Goal: Task Accomplishment & Management: Manage account settings

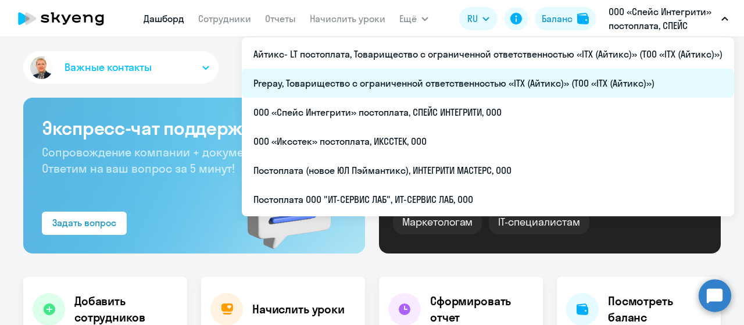
click at [500, 89] on li "Prepay, Товарищество с ограниченной ответственностью «ITX (Айтикс)» (ТОО «ITX (…" at bounding box center [488, 83] width 492 height 29
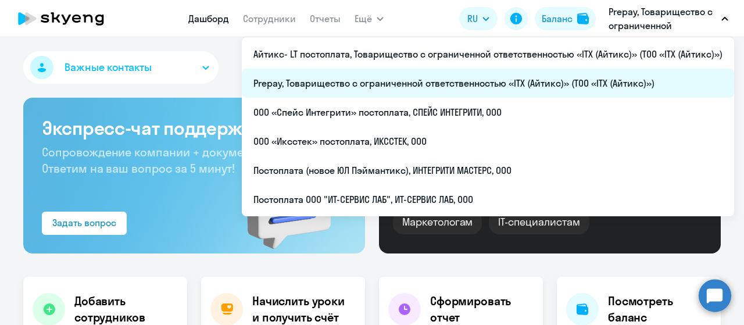
select select "30"
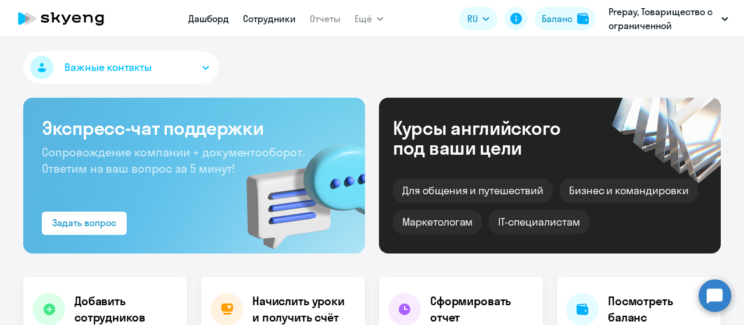
click at [258, 21] on link "Сотрудники" at bounding box center [269, 19] width 53 height 12
select select "30"
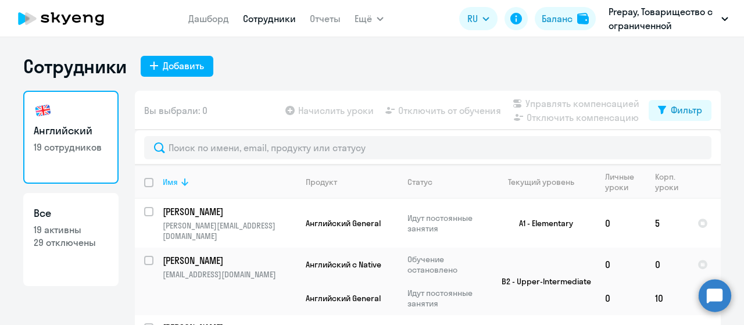
click at [185, 186] on icon at bounding box center [185, 182] width 14 height 14
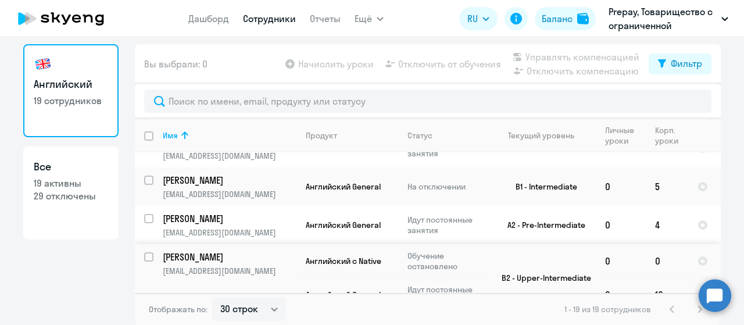
scroll to position [608, 0]
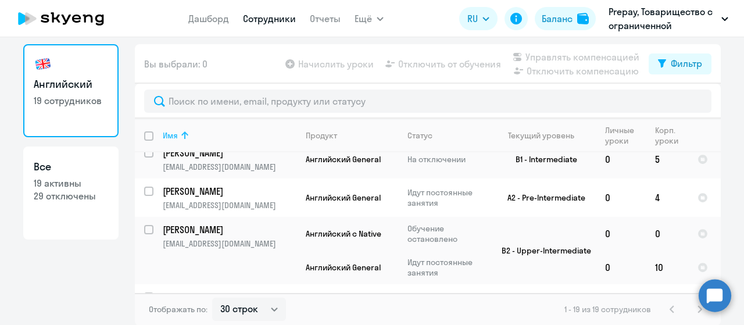
click at [186, 139] on icon at bounding box center [185, 135] width 14 height 14
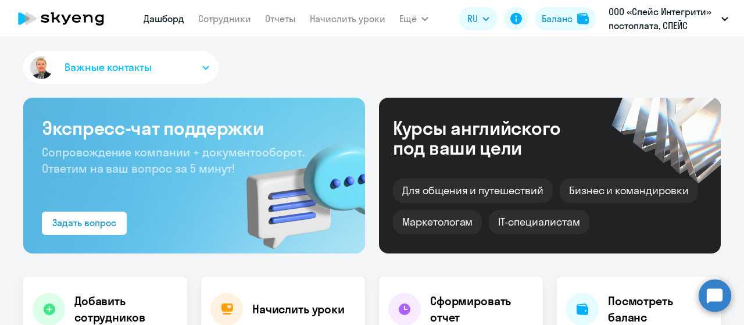
select select "30"
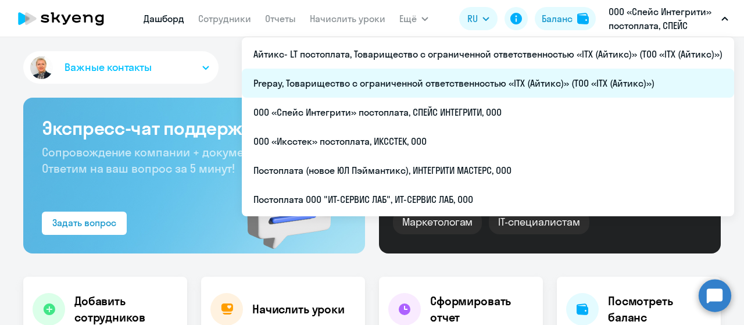
click at [501, 83] on li "Prepay, Товарищество с ограниченной ответственностью «ITX (Айтикс)» (ТОО «ITX (…" at bounding box center [488, 83] width 492 height 29
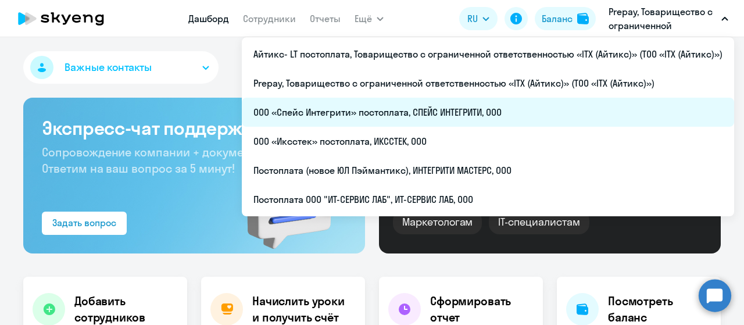
click at [468, 115] on li "ООО «Спейс Интегрити» постоплата, СПЕЙС ИНТЕГРИТИ, ООО" at bounding box center [488, 112] width 492 height 29
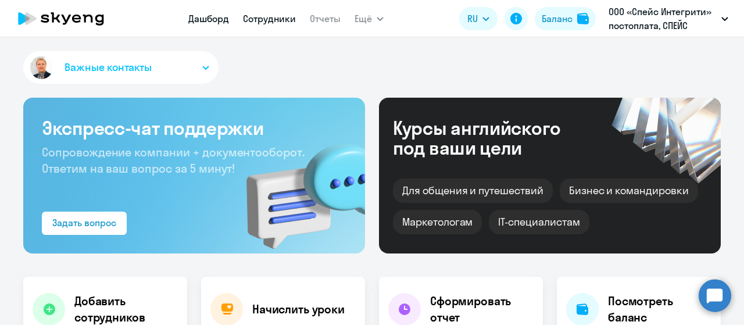
click at [277, 21] on link "Сотрудники" at bounding box center [269, 19] width 53 height 12
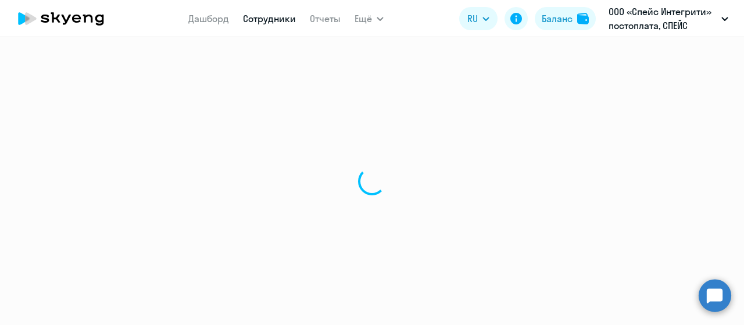
select select "30"
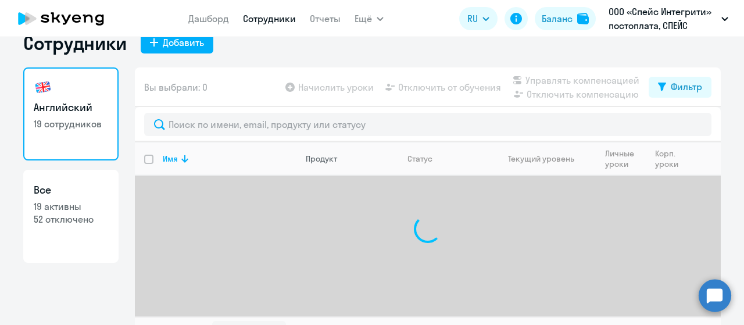
scroll to position [46, 0]
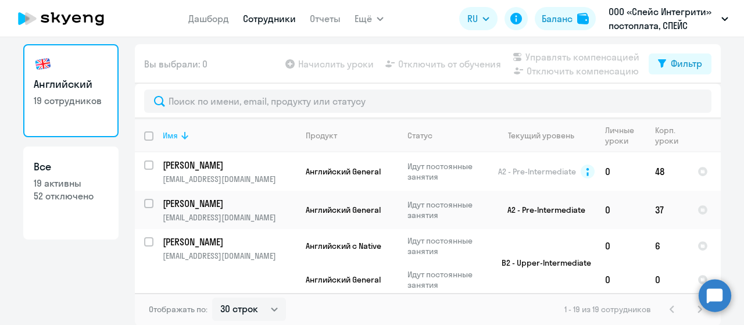
click at [182, 136] on icon at bounding box center [184, 136] width 7 height 8
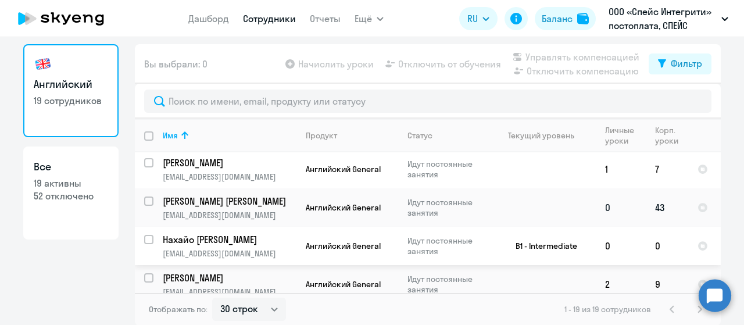
scroll to position [232, 0]
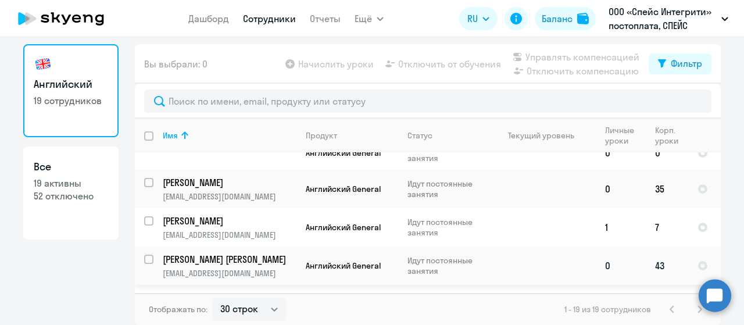
click at [241, 253] on p "[PERSON_NAME] [PERSON_NAME]" at bounding box center [228, 259] width 131 height 13
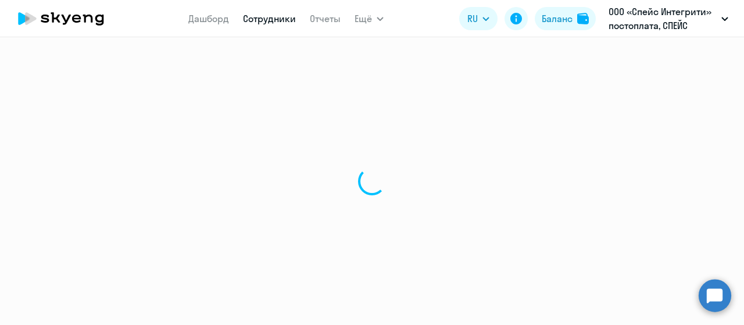
select select "english"
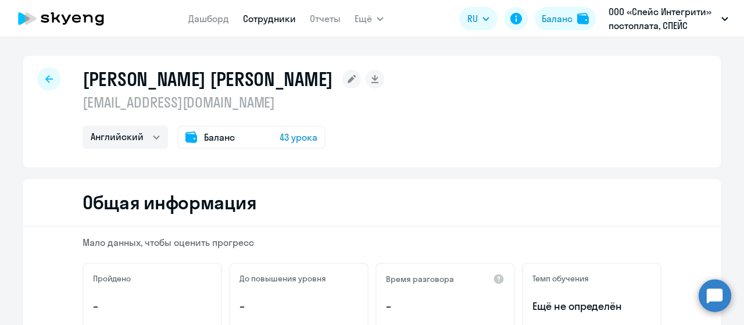
click at [45, 76] on icon at bounding box center [49, 79] width 8 height 8
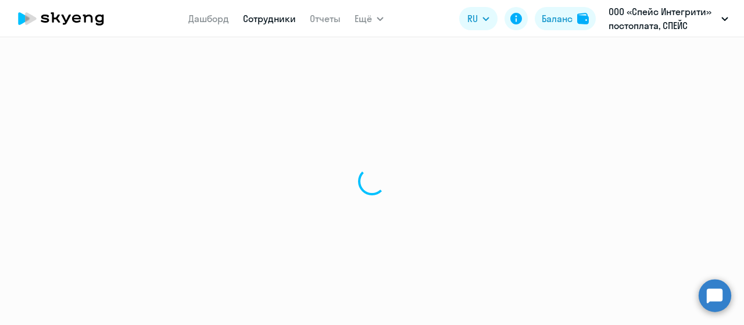
select select "30"
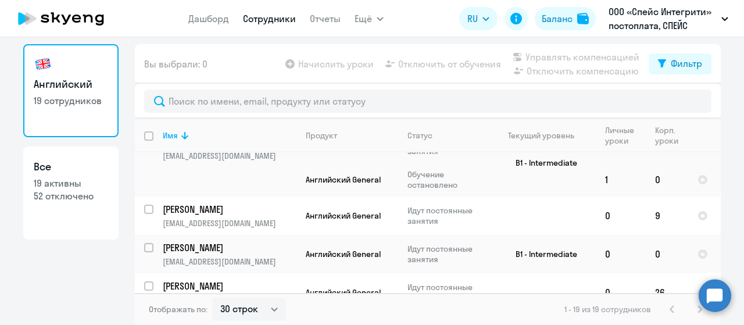
scroll to position [23, 0]
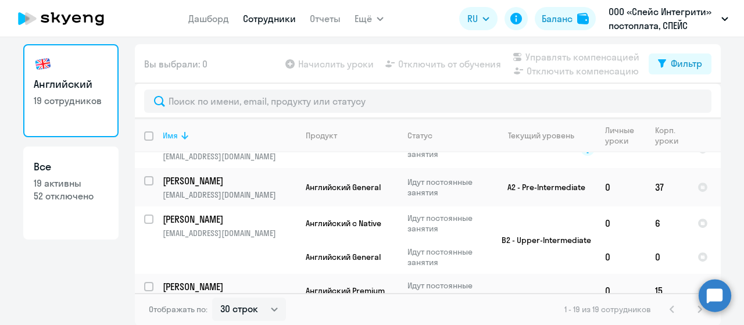
click at [178, 140] on icon at bounding box center [185, 135] width 14 height 14
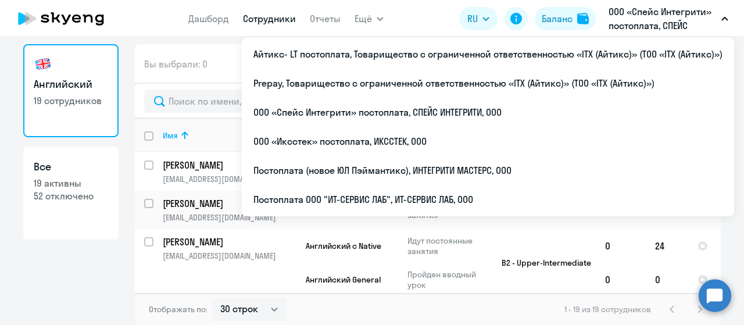
click at [644, 20] on p "ООО «Спейс Интегрити» постоплата, СПЕЙС ИНТЕГРИТИ, ООО" at bounding box center [662, 19] width 108 height 28
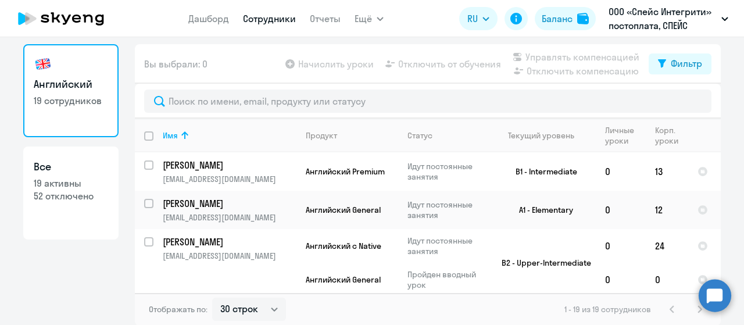
click at [645, 20] on p "ООО «Спейс Интегрити» постоплата, СПЕЙС ИНТЕГРИТИ, ООО" at bounding box center [662, 19] width 108 height 28
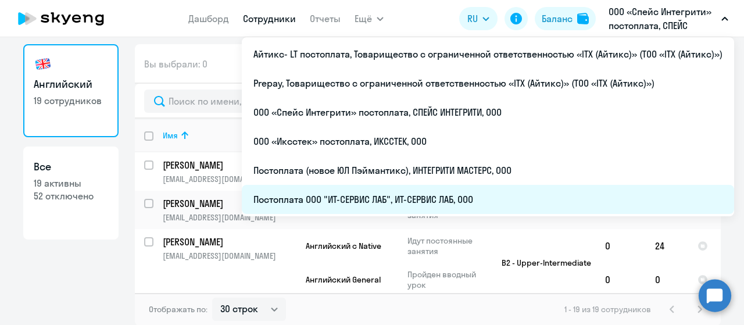
click at [463, 193] on li "Постоплата ООО "ИТ-СЕРВИС ЛАБ", ИТ-СЕРВИС ЛАБ, ООО" at bounding box center [488, 199] width 492 height 29
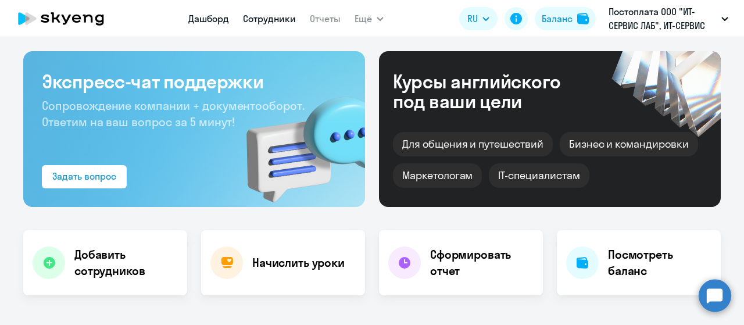
click at [257, 19] on link "Сотрудники" at bounding box center [269, 19] width 53 height 12
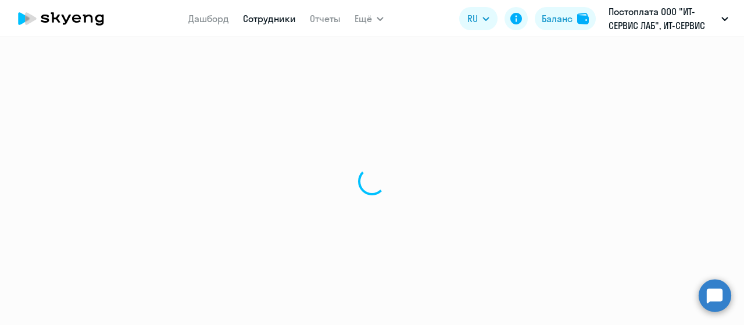
select select "30"
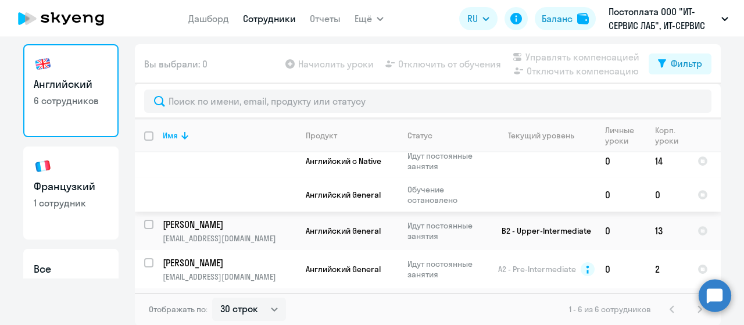
scroll to position [58, 0]
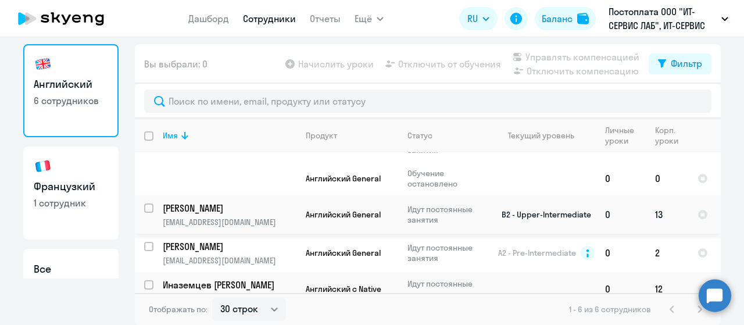
drag, startPoint x: 209, startPoint y: 213, endPoint x: 184, endPoint y: 206, distance: 26.1
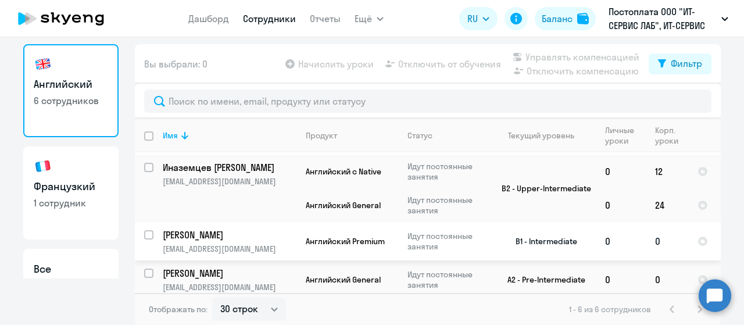
scroll to position [175, 0]
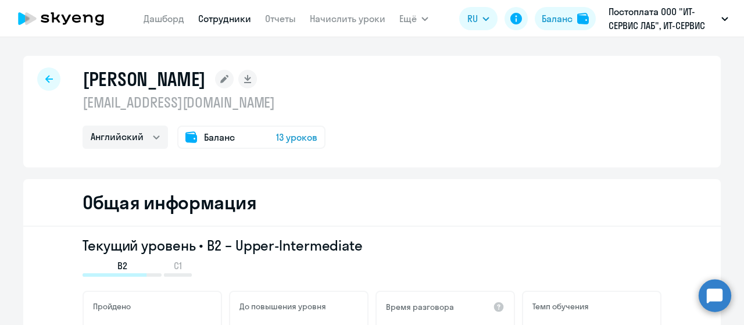
select select "english"
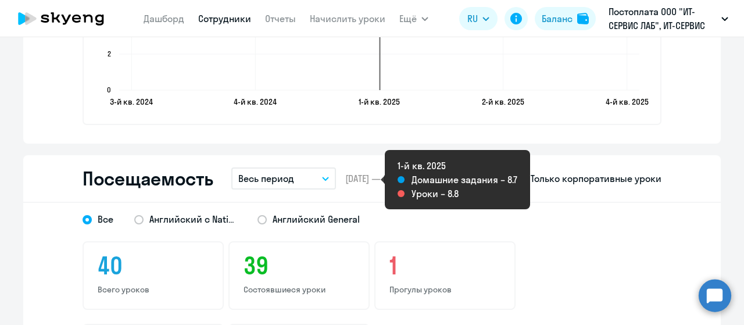
scroll to position [1511, 0]
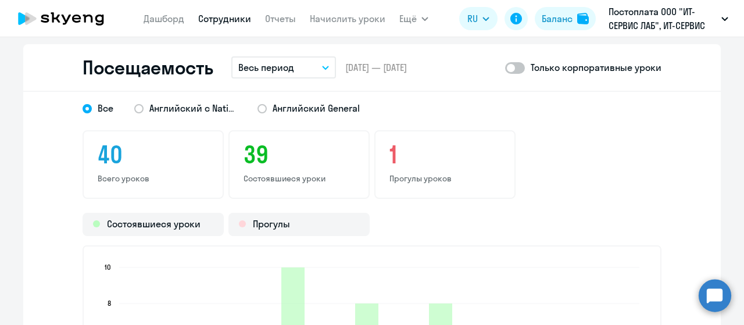
click at [306, 67] on button "Весь период" at bounding box center [283, 67] width 105 height 22
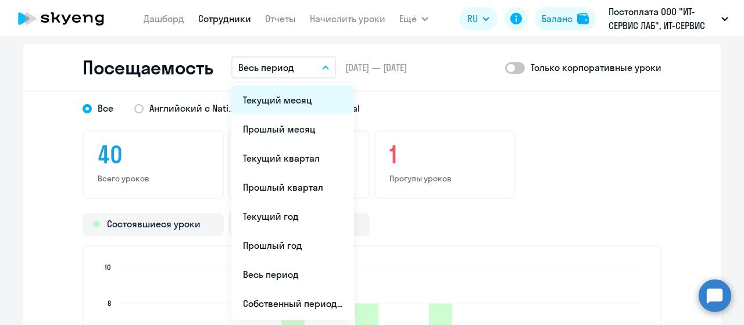
click at [294, 94] on li "Текущий месяц" at bounding box center [292, 99] width 123 height 29
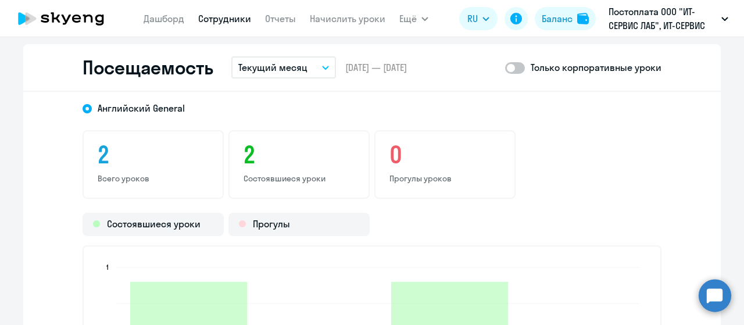
click at [314, 66] on button "Текущий месяц" at bounding box center [283, 67] width 105 height 22
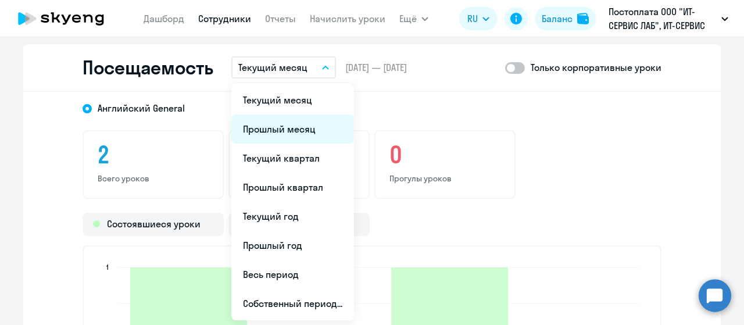
click at [306, 138] on li "Прошлый месяц" at bounding box center [292, 128] width 123 height 29
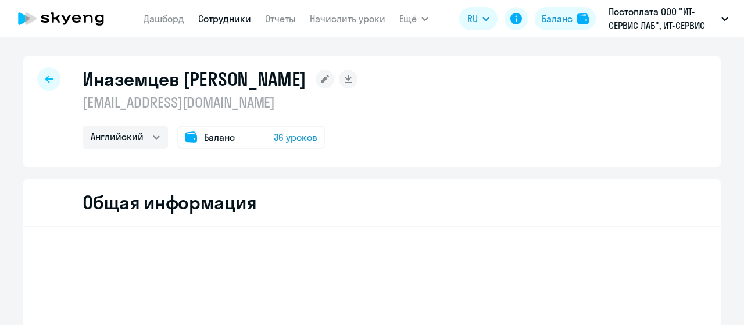
select select "english"
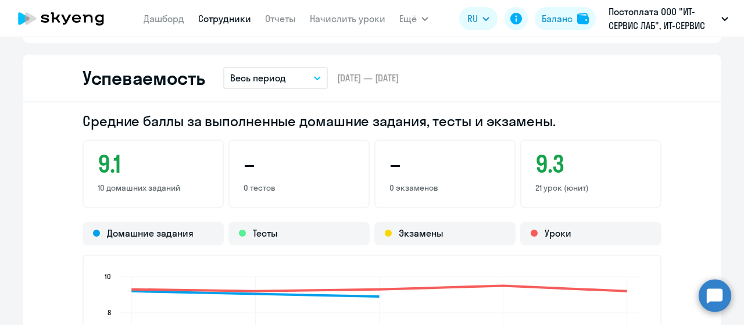
scroll to position [1046, 0]
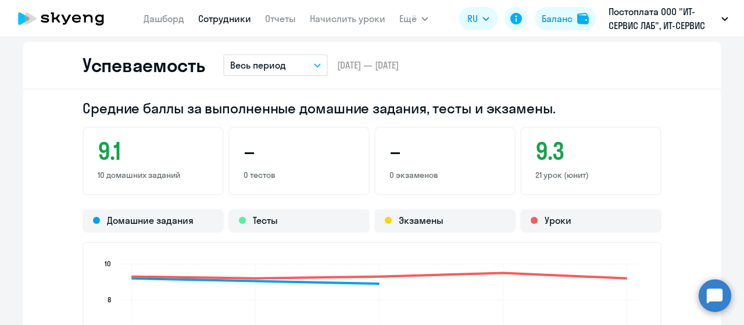
click at [308, 64] on button "Весь период" at bounding box center [275, 65] width 105 height 22
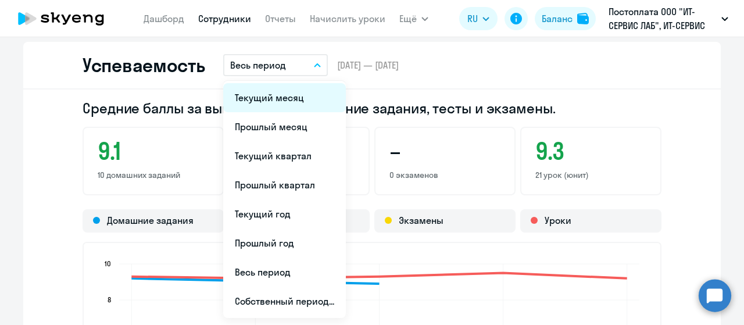
click at [281, 97] on li "Текущий месяц" at bounding box center [284, 97] width 123 height 29
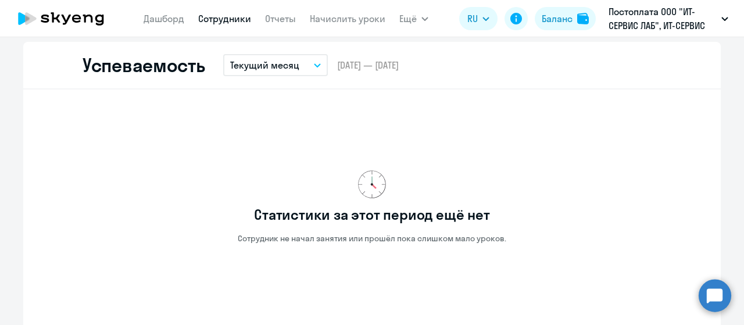
click at [304, 74] on button "Текущий месяц" at bounding box center [275, 65] width 105 height 22
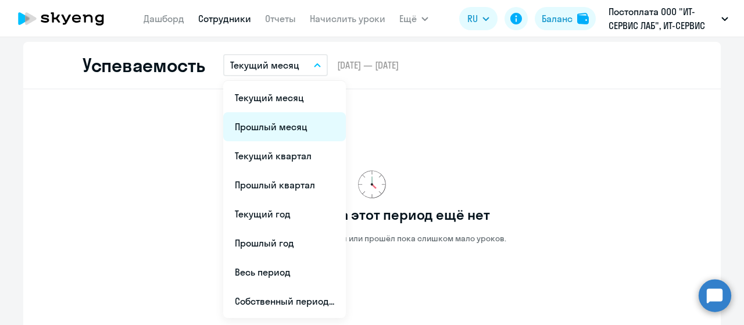
click at [288, 128] on li "Прошлый месяц" at bounding box center [284, 126] width 123 height 29
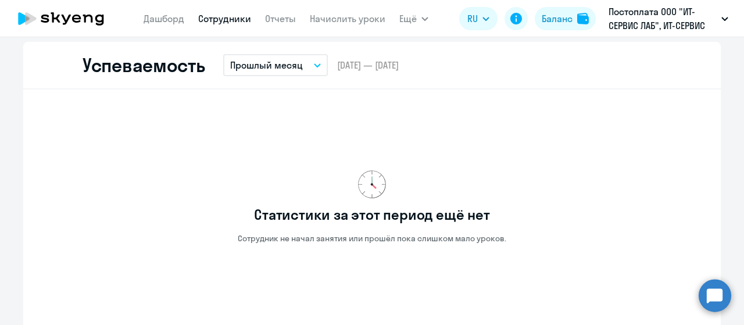
click at [308, 64] on button "Прошлый месяц" at bounding box center [275, 65] width 105 height 22
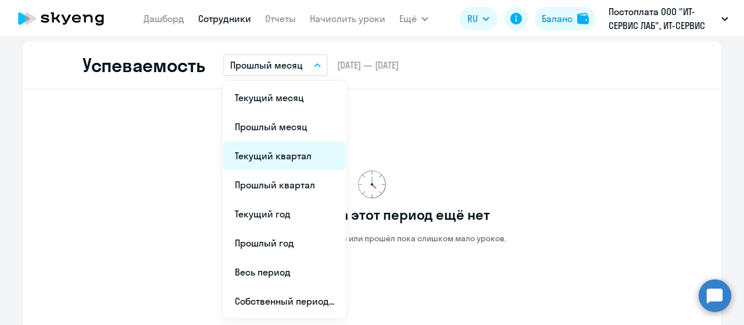
click at [274, 158] on li "Текущий квартал" at bounding box center [284, 155] width 123 height 29
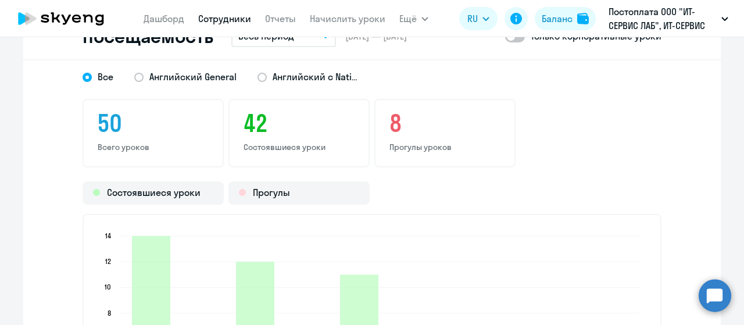
click at [303, 76] on div "Посещаемость Весь период – 07.11.2023 — 14.10.2025 Только корпоративные уроки В…" at bounding box center [371, 241] width 697 height 457
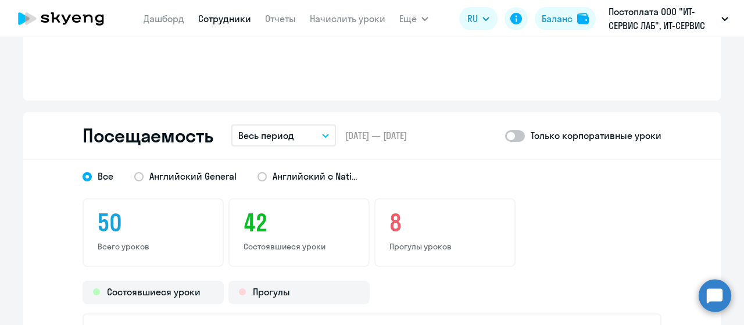
scroll to position [1278, 0]
click at [300, 130] on button "Весь период" at bounding box center [283, 136] width 105 height 22
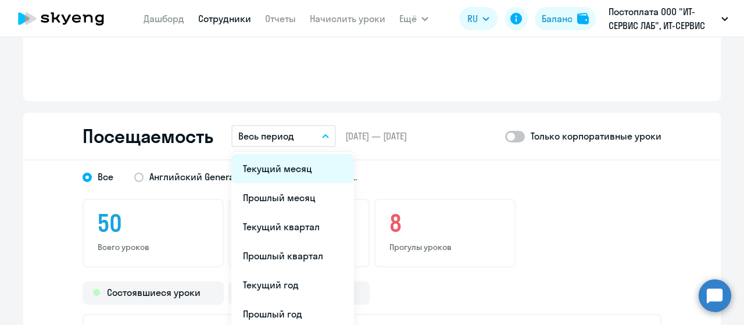
click at [294, 167] on li "Текущий месяц" at bounding box center [292, 168] width 123 height 29
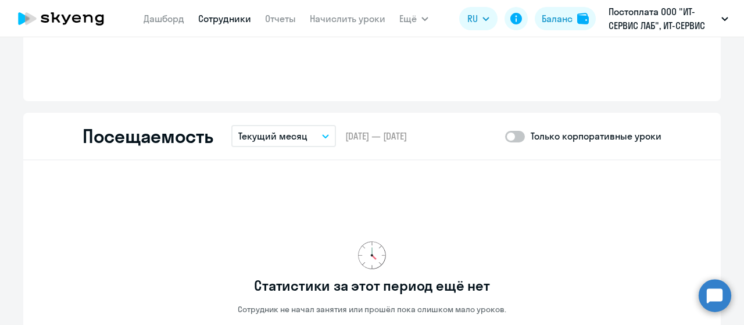
click at [313, 134] on button "Текущий месяц" at bounding box center [283, 136] width 105 height 22
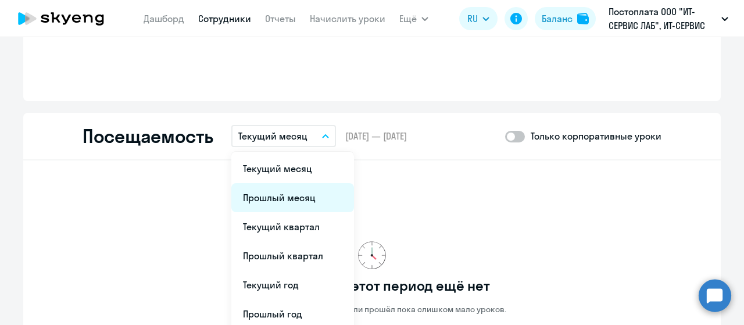
click at [291, 189] on li "Прошлый месяц" at bounding box center [292, 197] width 123 height 29
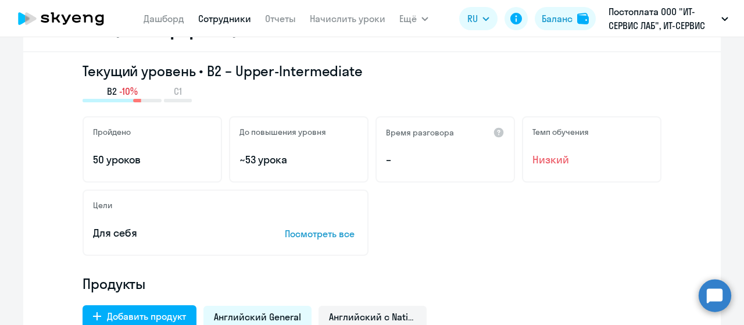
scroll to position [0, 0]
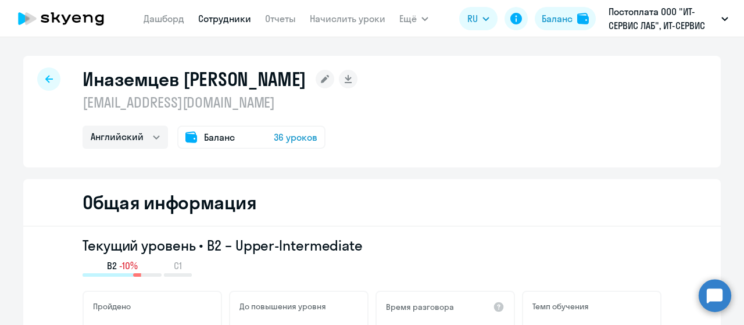
click at [46, 77] on icon at bounding box center [49, 79] width 8 height 8
click at [45, 80] on icon at bounding box center [49, 79] width 8 height 8
click at [49, 81] on div at bounding box center [48, 78] width 23 height 23
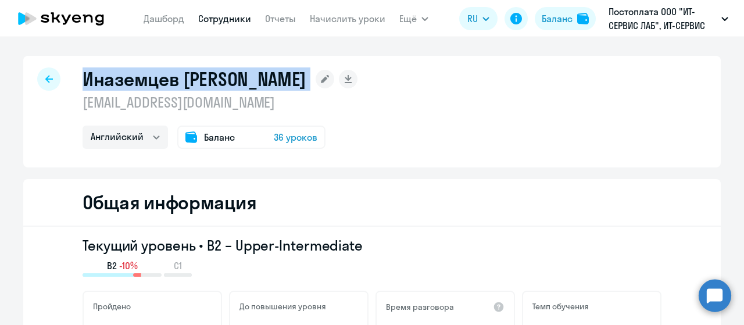
click at [49, 81] on div at bounding box center [48, 78] width 23 height 23
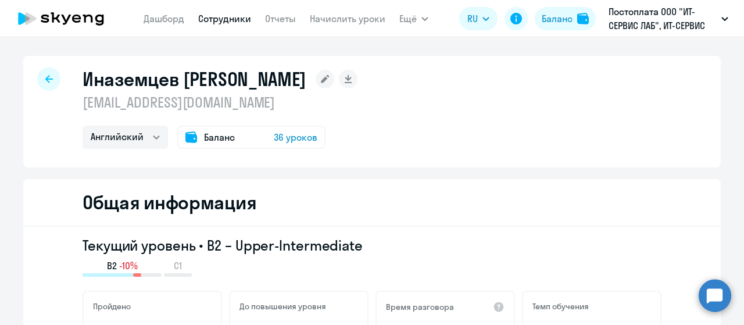
click at [511, 141] on div "Иназемцев Никита Сергеевич inazemtsev.n@gmail.com Английский Баланс 36 уроков" at bounding box center [371, 112] width 697 height 112
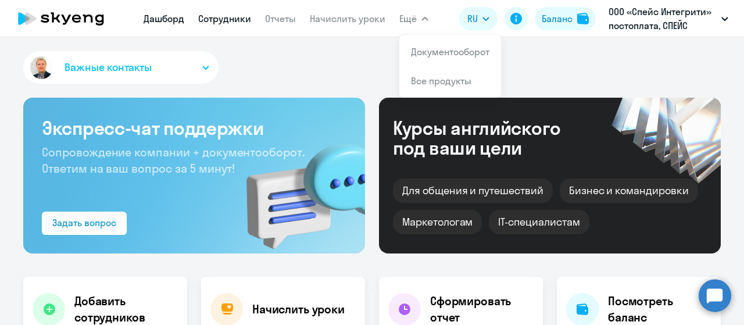
click at [230, 18] on link "Сотрудники" at bounding box center [224, 19] width 53 height 12
select select "30"
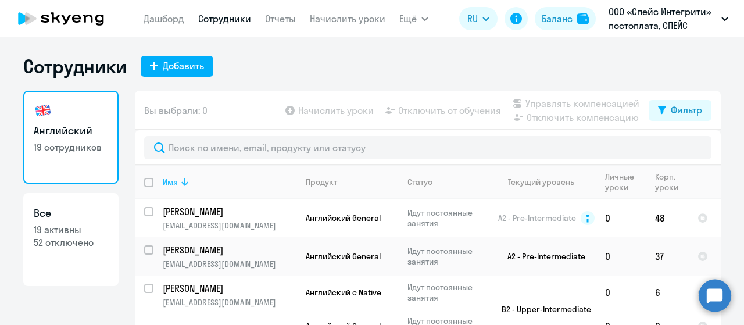
click at [180, 182] on icon at bounding box center [185, 182] width 14 height 14
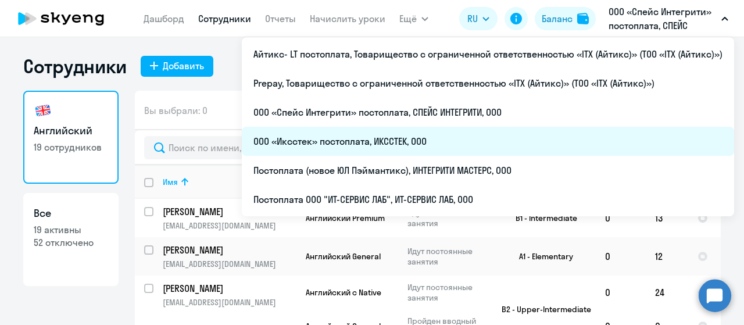
click at [406, 139] on li "ООО «Иксстек» постоплата, ИКССТЕК, ООО" at bounding box center [488, 141] width 492 height 29
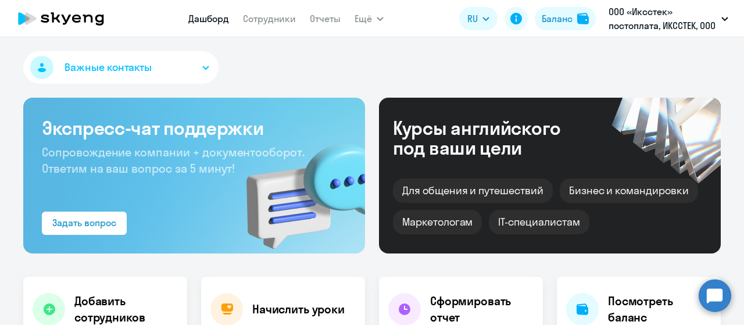
click at [261, 12] on app-menu-item-link "Сотрудники" at bounding box center [269, 19] width 53 height 15
click at [265, 21] on link "Сотрудники" at bounding box center [269, 19] width 53 height 12
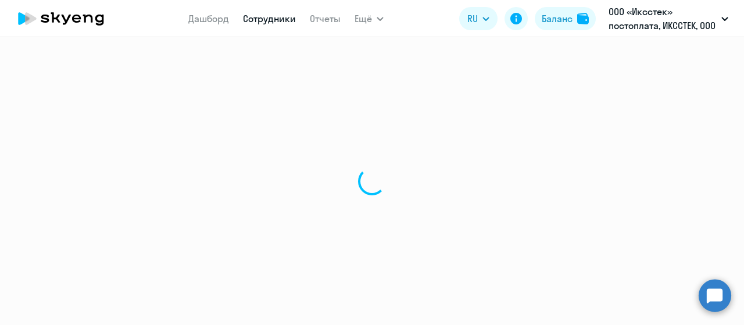
select select "30"
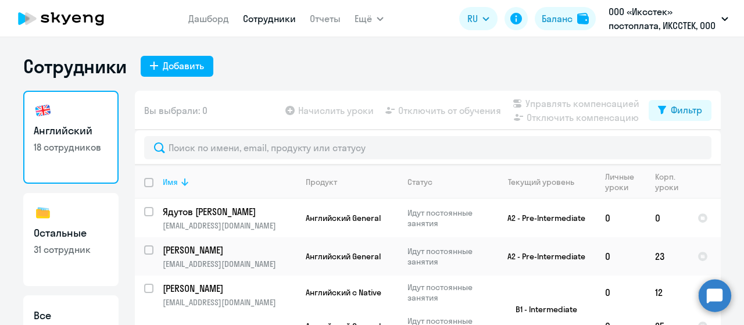
click at [186, 185] on icon at bounding box center [185, 182] width 14 height 14
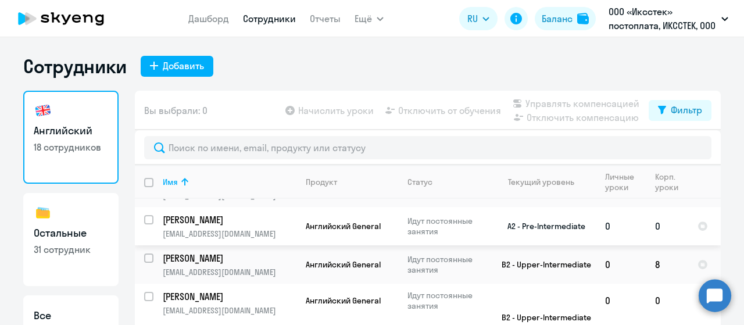
scroll to position [465, 0]
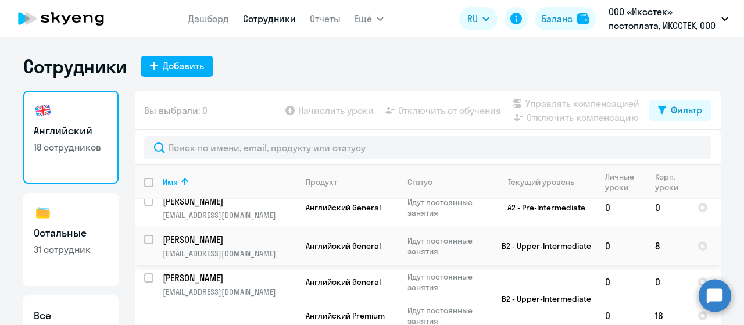
drag, startPoint x: 200, startPoint y: 241, endPoint x: 447, endPoint y: 67, distance: 301.9
click at [450, 66] on div "Сотрудники Добавить" at bounding box center [371, 66] width 697 height 23
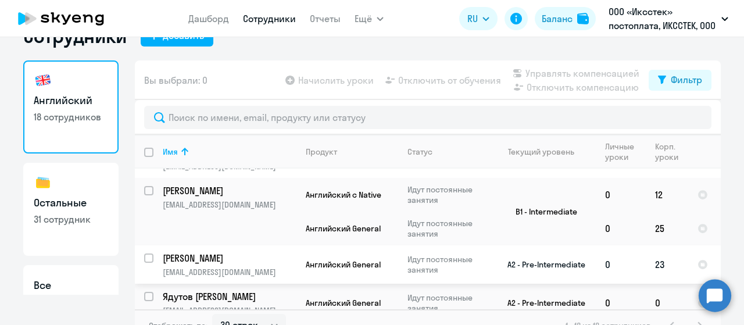
scroll to position [46, 0]
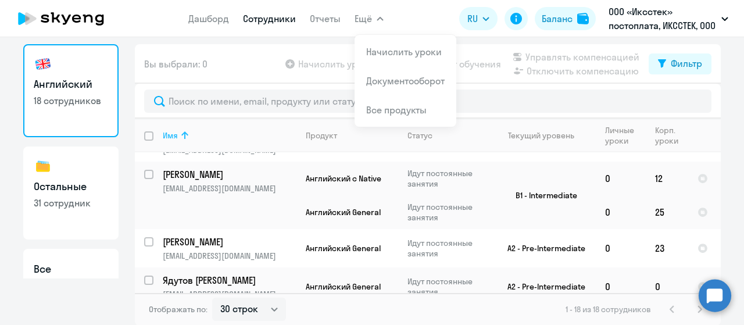
click at [179, 130] on icon at bounding box center [185, 135] width 14 height 14
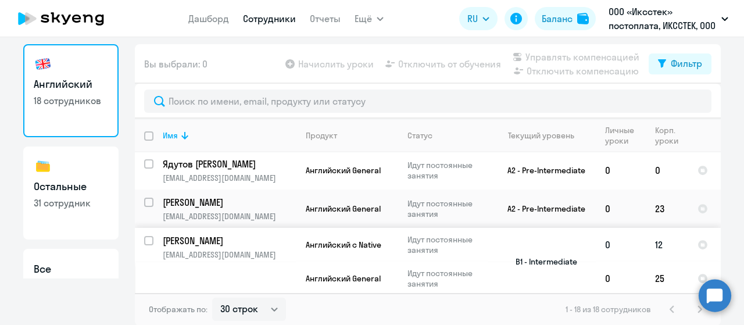
scroll to position [0, 0]
click at [182, 138] on icon at bounding box center [185, 135] width 14 height 14
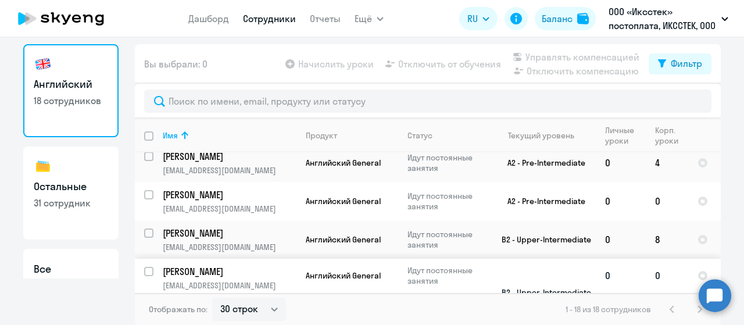
scroll to position [407, 0]
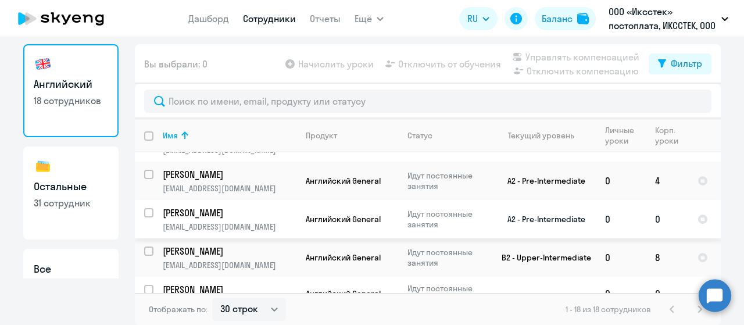
click at [146, 208] on input "select row 38978843" at bounding box center [155, 219] width 23 height 23
checkbox input "true"
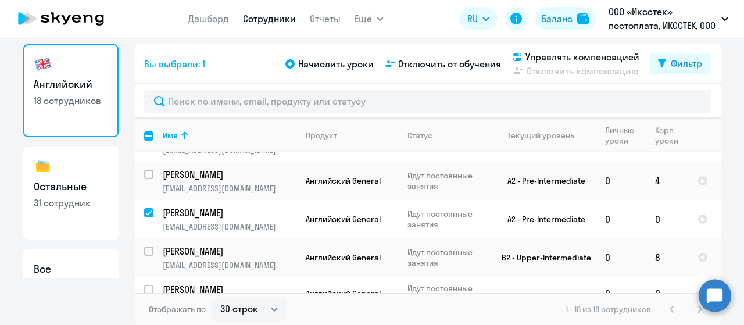
click at [447, 71] on div "Начислить уроки Отключить от обучения Управлять компенсацией Отключить компенса…" at bounding box center [465, 64] width 365 height 28
click at [453, 64] on span "Отключить от обучения" at bounding box center [449, 64] width 103 height 14
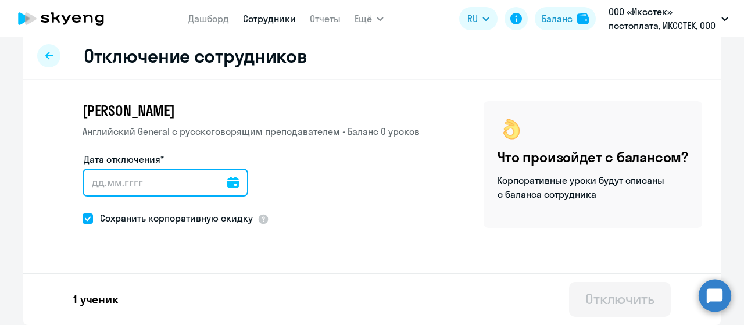
click at [228, 180] on input "Дата отключения*" at bounding box center [166, 183] width 166 height 28
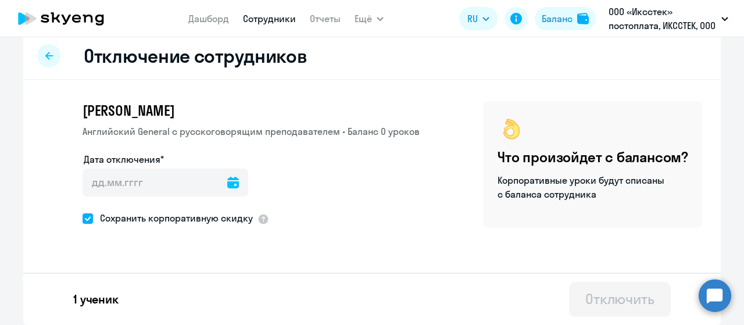
click at [227, 185] on icon at bounding box center [233, 183] width 12 height 12
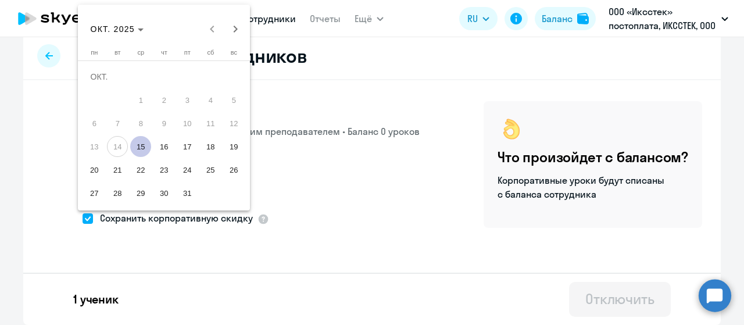
click at [146, 145] on span "15" at bounding box center [140, 146] width 21 height 21
type input "15.10.2025"
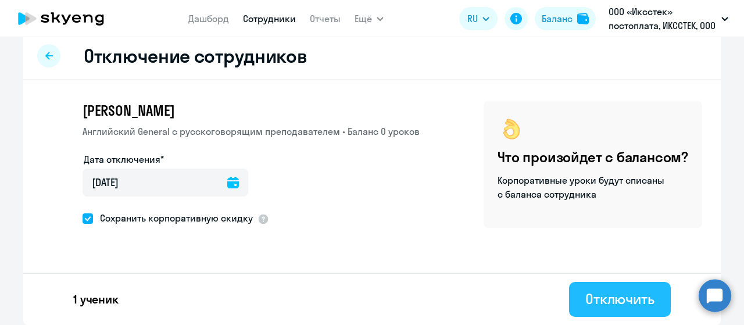
click at [597, 305] on div "Отключить" at bounding box center [619, 298] width 69 height 19
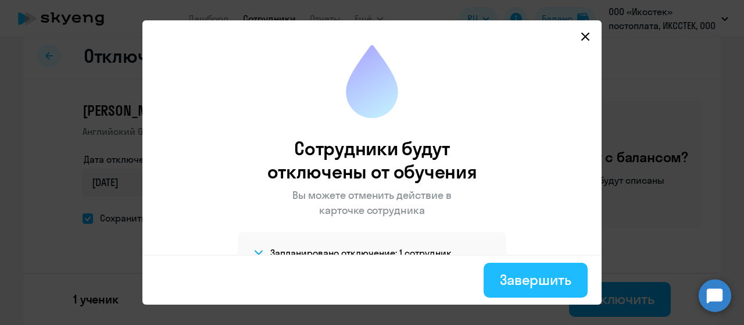
click at [503, 276] on button "Завершить" at bounding box center [535, 280] width 104 height 35
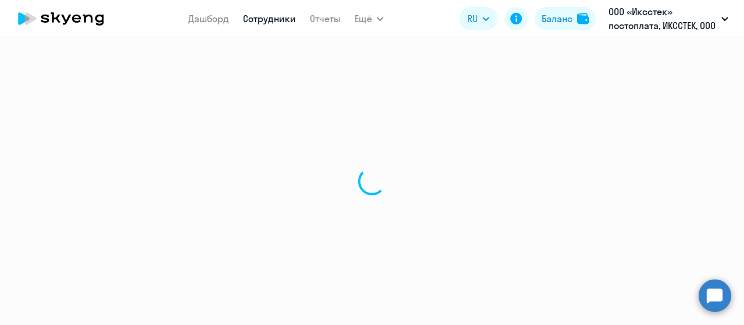
select select "30"
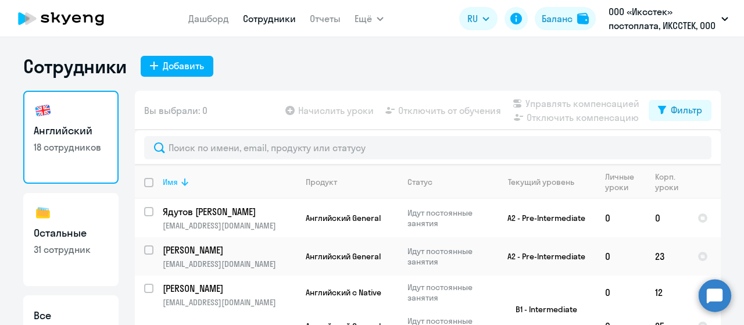
click at [185, 182] on icon at bounding box center [185, 182] width 14 height 14
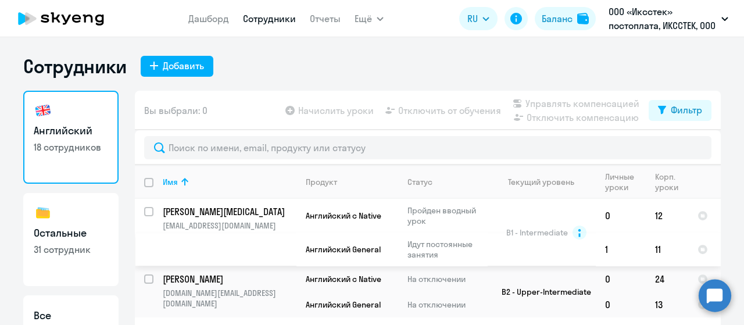
drag, startPoint x: 213, startPoint y: 220, endPoint x: 500, endPoint y: 75, distance: 320.9
click at [500, 75] on div "Сотрудники Добавить" at bounding box center [371, 66] width 697 height 23
drag, startPoint x: 186, startPoint y: 223, endPoint x: 464, endPoint y: 73, distance: 315.9
click at [472, 67] on div "Сотрудники Добавить" at bounding box center [371, 66] width 697 height 23
drag, startPoint x: 222, startPoint y: 234, endPoint x: 179, endPoint y: 231, distance: 43.1
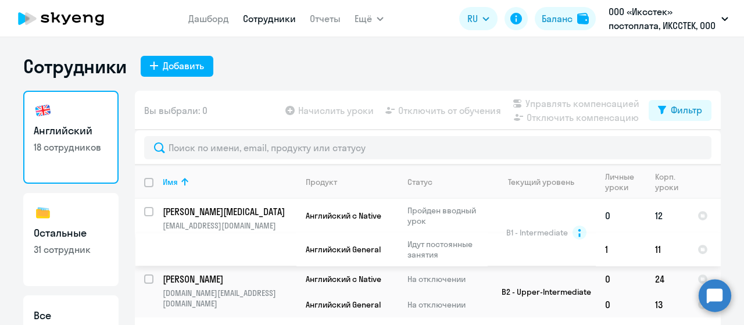
click at [179, 231] on td "Bogomolov Nikita nicersage@gmail.com" at bounding box center [224, 232] width 143 height 67
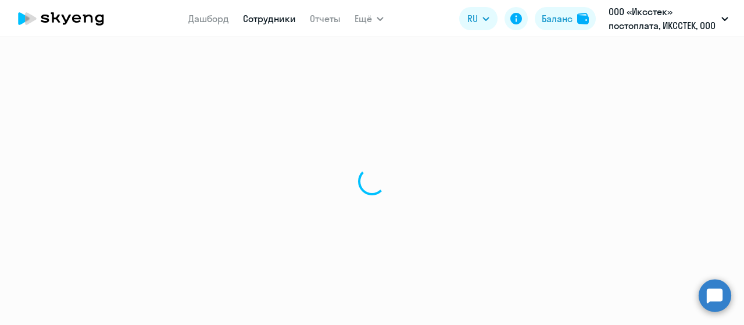
select select "english"
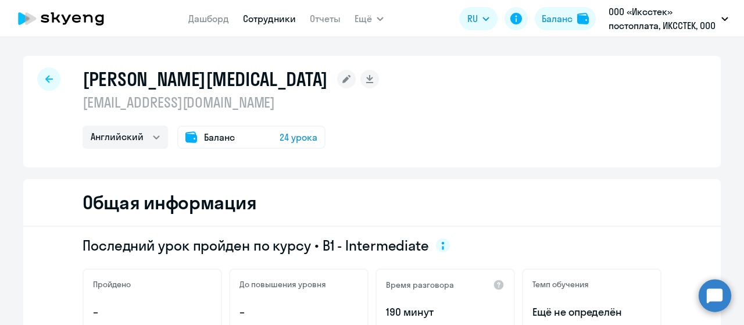
drag, startPoint x: 177, startPoint y: 221, endPoint x: 558, endPoint y: 117, distance: 395.3
click at [558, 117] on div "Bogomolov Nikita nicersage@gmail.com Английский Баланс 24 урока" at bounding box center [371, 112] width 697 height 112
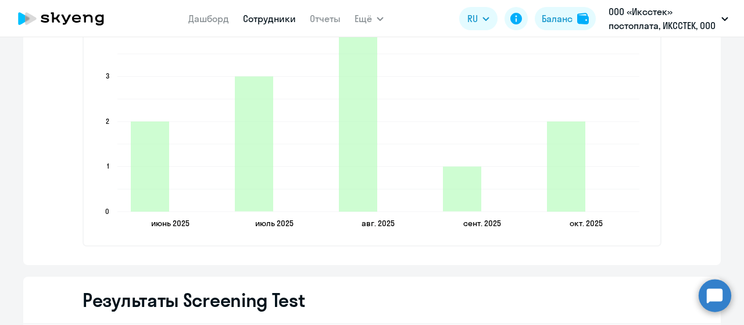
scroll to position [1395, 0]
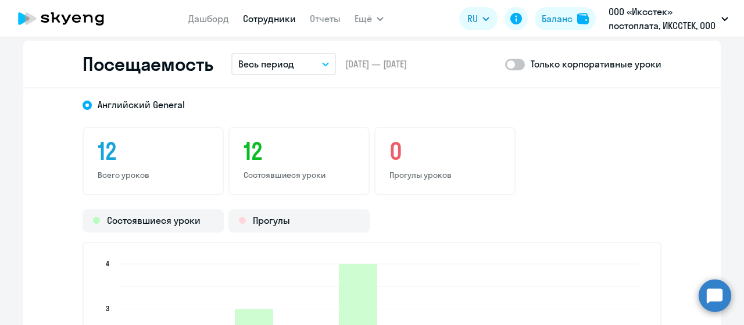
click at [291, 65] on button "Весь период" at bounding box center [283, 64] width 105 height 22
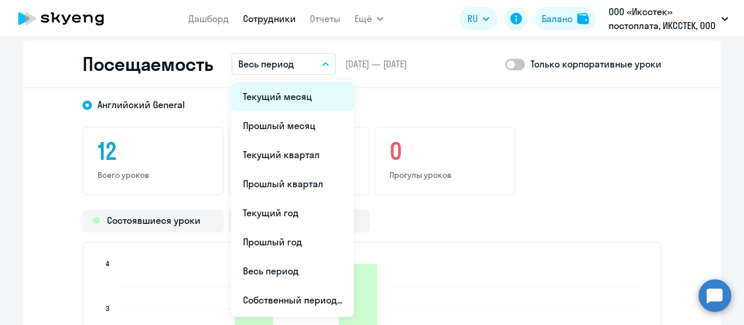
click at [283, 94] on li "Текущий месяц" at bounding box center [292, 96] width 123 height 29
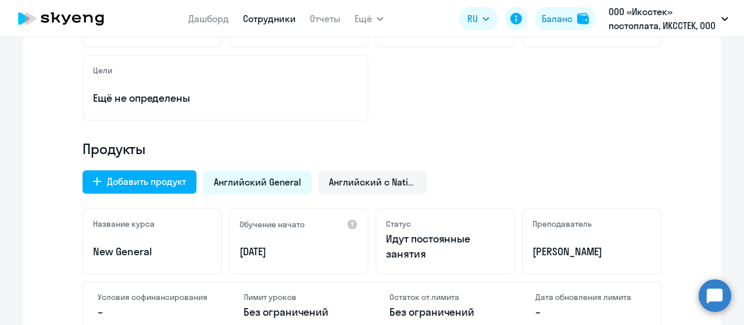
scroll to position [232, 0]
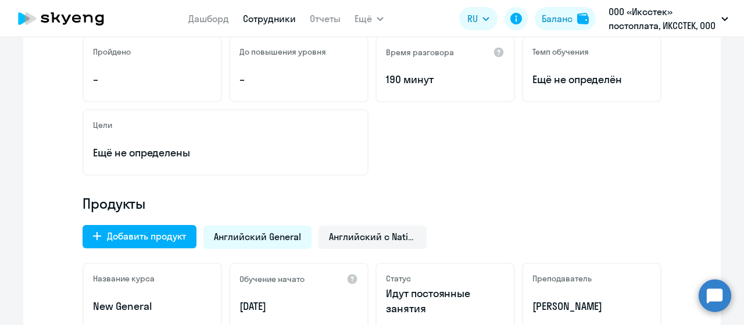
select select "30"
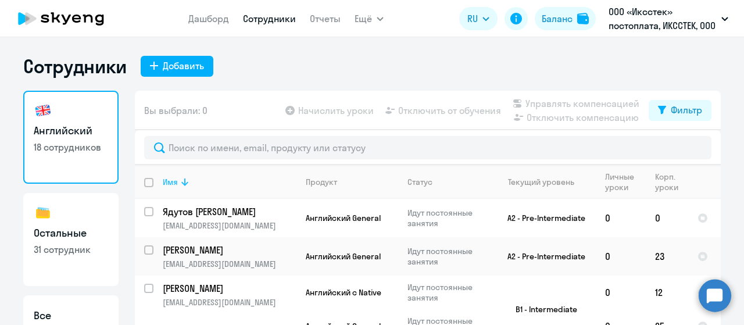
click at [178, 188] on icon at bounding box center [185, 182] width 14 height 14
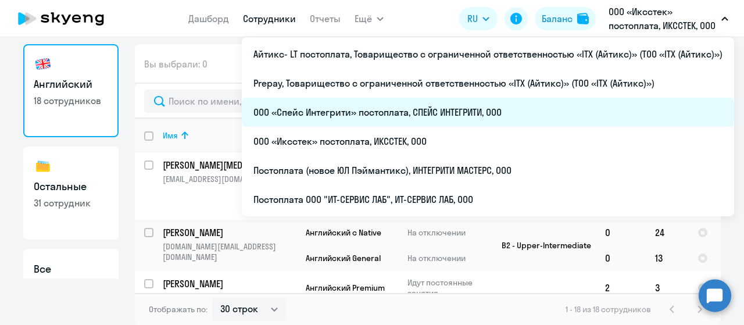
click at [394, 111] on li "ООО «Спейс Интегрити» постоплата, СПЕЙС ИНТЕГРИТИ, ООО" at bounding box center [488, 112] width 492 height 29
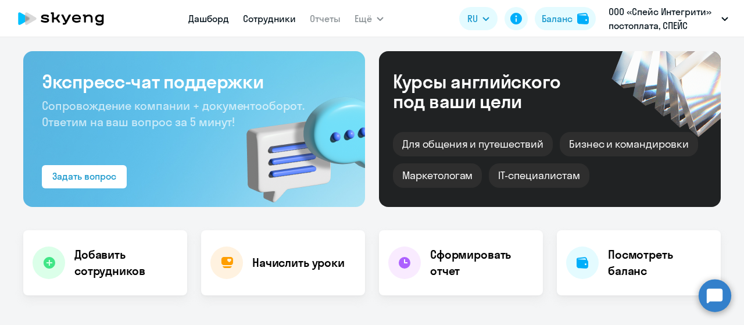
click at [276, 23] on link "Сотрудники" at bounding box center [269, 19] width 53 height 12
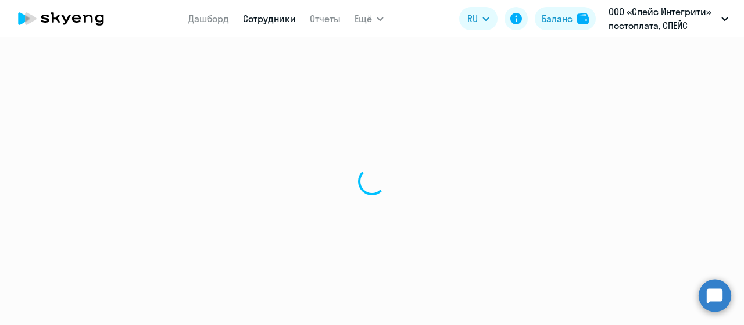
select select "30"
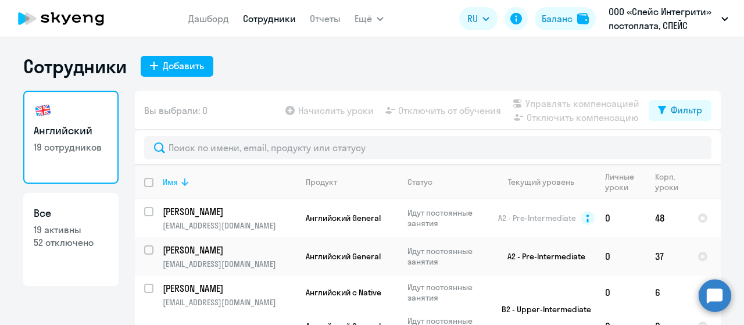
click at [183, 180] on icon at bounding box center [185, 182] width 14 height 14
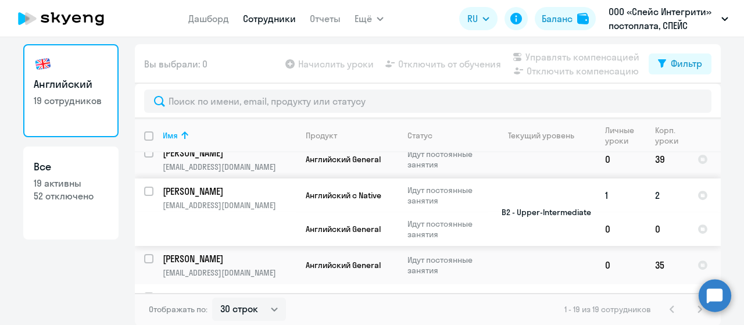
scroll to position [174, 0]
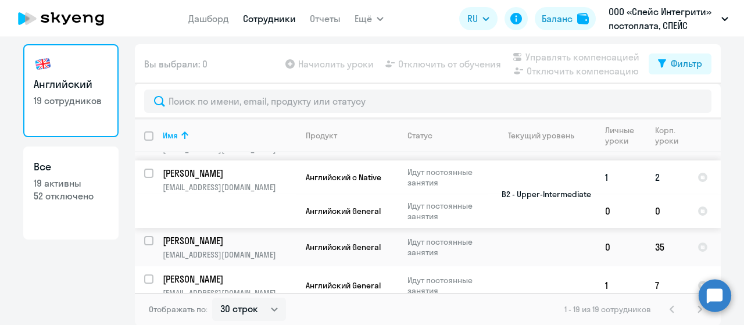
click at [202, 177] on td "Козлов Кирилл Александрович kirill.kozlov25.06@mail.ru" at bounding box center [224, 193] width 143 height 67
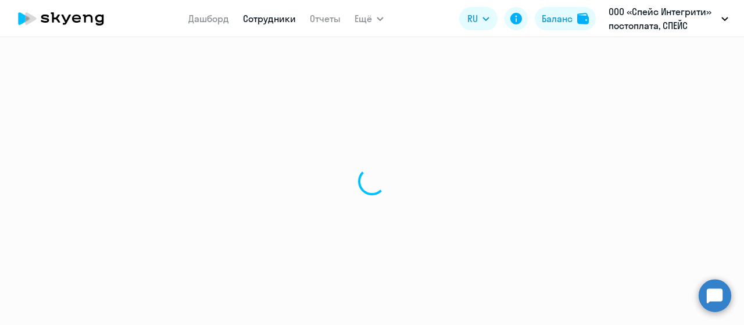
select select "english"
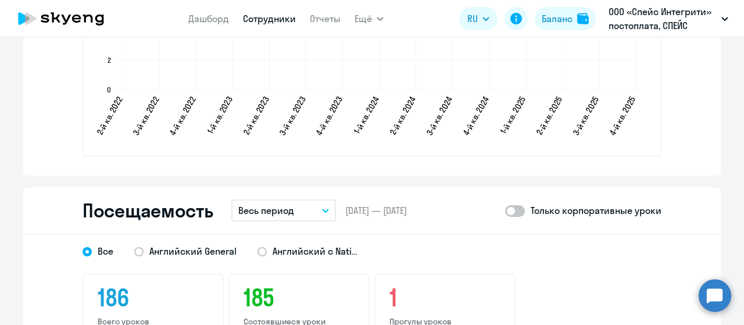
scroll to position [1377, 0]
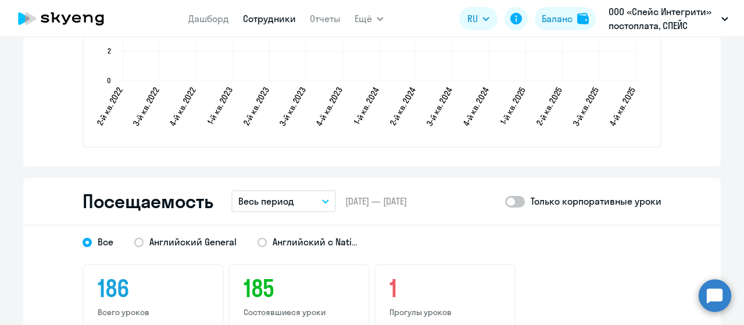
click at [297, 206] on button "Весь период" at bounding box center [283, 201] width 105 height 22
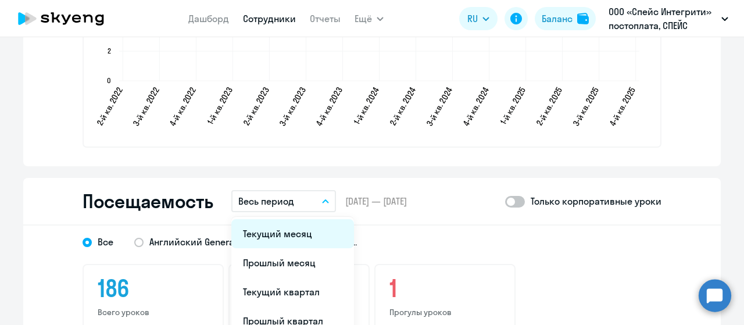
click at [292, 231] on li "Текущий месяц" at bounding box center [292, 233] width 123 height 29
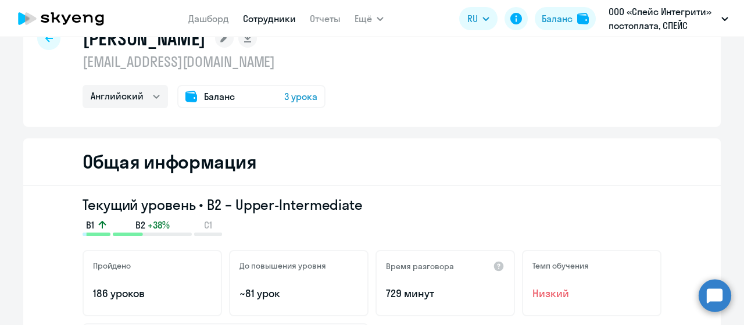
scroll to position [0, 0]
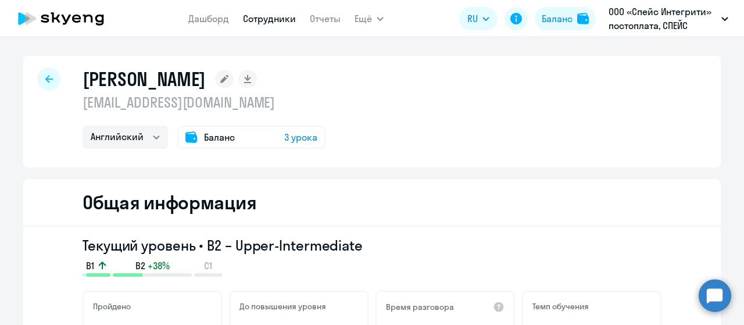
click at [38, 83] on div at bounding box center [48, 78] width 23 height 23
select select "30"
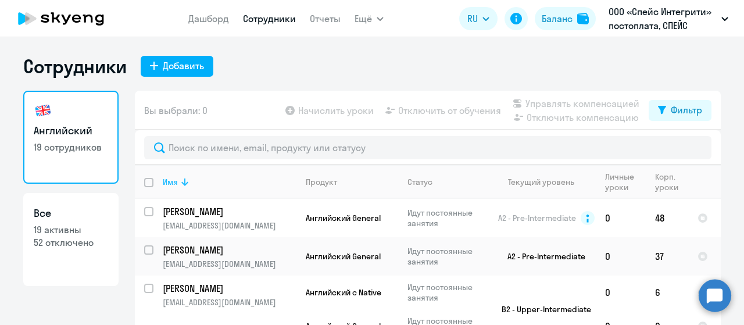
click at [184, 185] on icon at bounding box center [185, 182] width 14 height 14
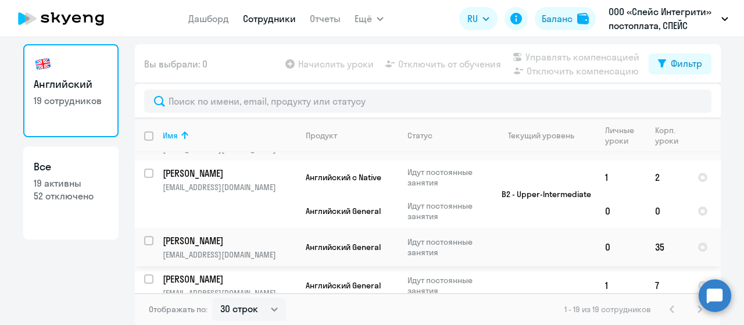
scroll to position [232, 0]
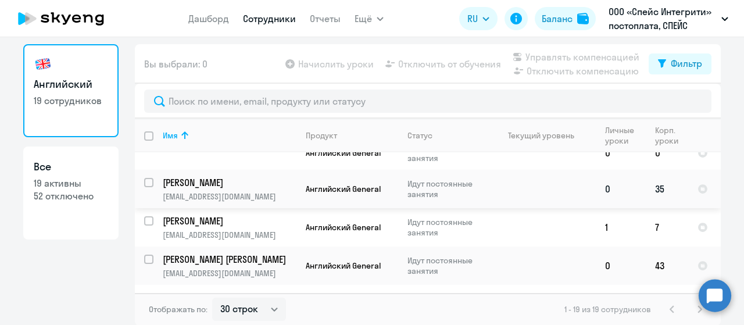
drag, startPoint x: 210, startPoint y: 184, endPoint x: 189, endPoint y: 187, distance: 21.1
click at [189, 191] on p "t_bakanova@inbox.ru" at bounding box center [229, 196] width 133 height 10
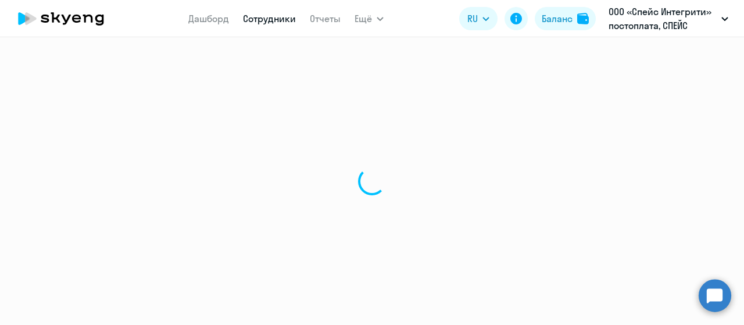
select select "english"
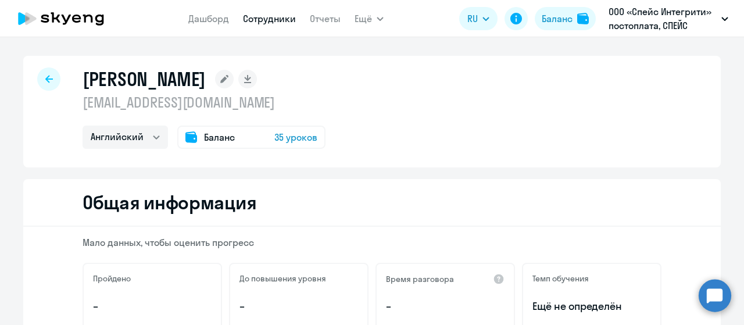
click at [48, 81] on div at bounding box center [48, 78] width 23 height 23
select select "30"
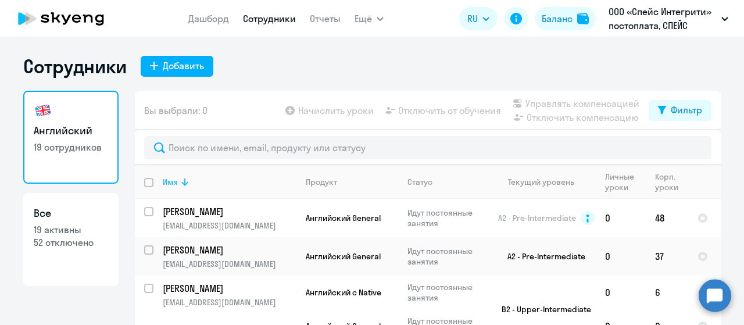
click at [169, 177] on div "Имя" at bounding box center [170, 182] width 15 height 10
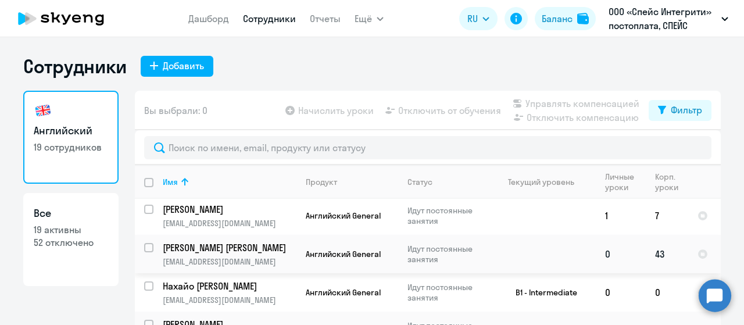
scroll to position [349, 0]
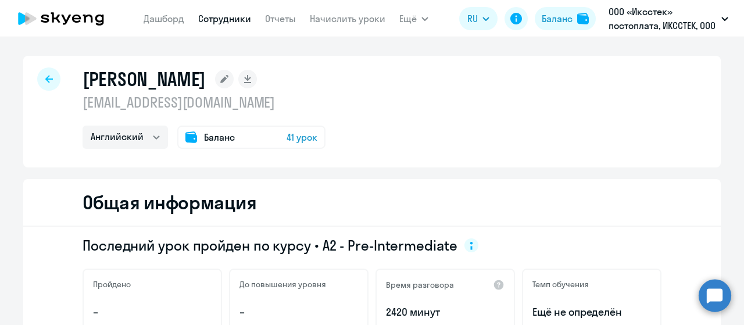
select select "english"
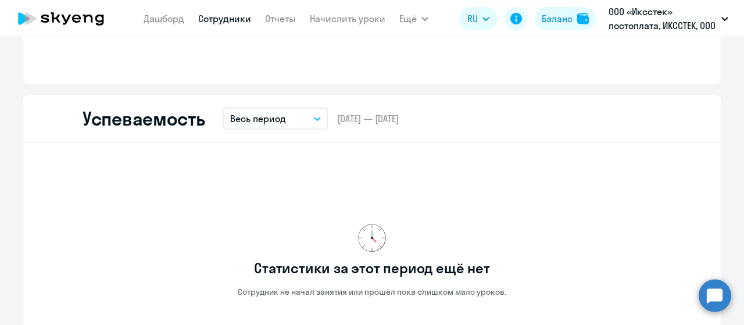
scroll to position [1220, 0]
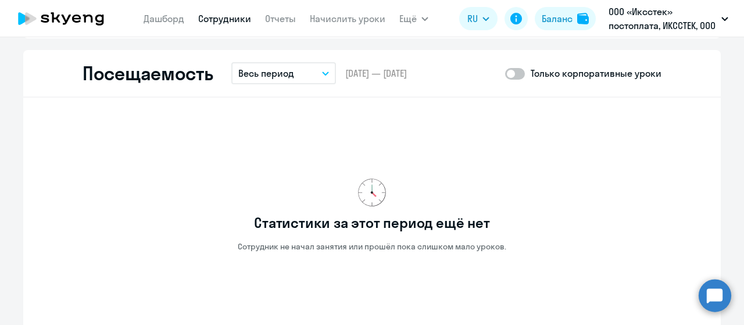
click at [311, 70] on button "Весь период" at bounding box center [283, 73] width 105 height 22
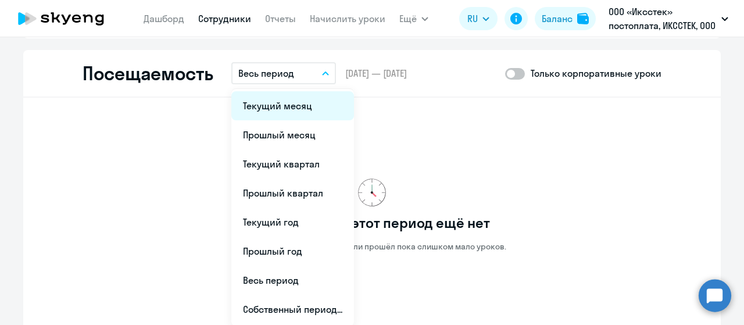
click at [291, 109] on li "Текущий месяц" at bounding box center [292, 105] width 123 height 29
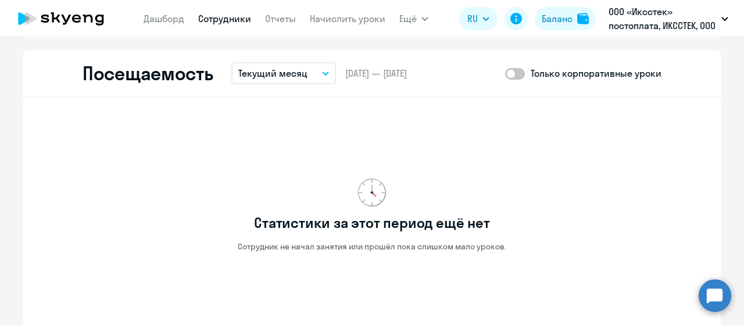
click at [316, 69] on button "Текущий месяц" at bounding box center [283, 73] width 105 height 22
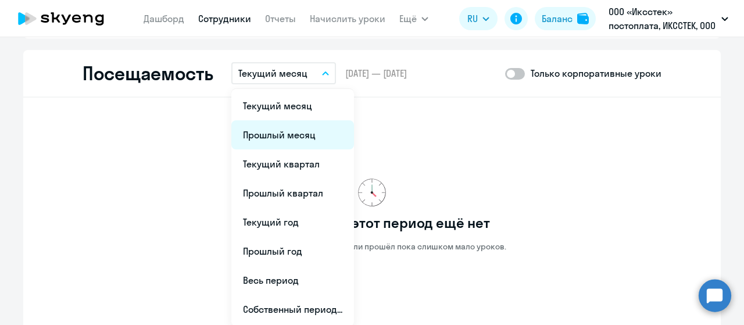
click at [278, 141] on li "Прошлый месяц" at bounding box center [292, 134] width 123 height 29
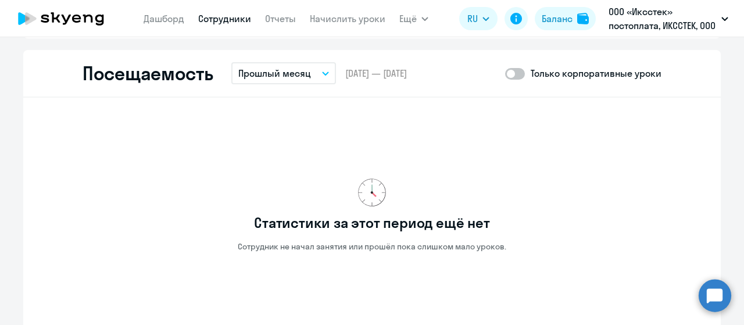
click at [317, 78] on button "Прошлый месяц" at bounding box center [283, 73] width 105 height 22
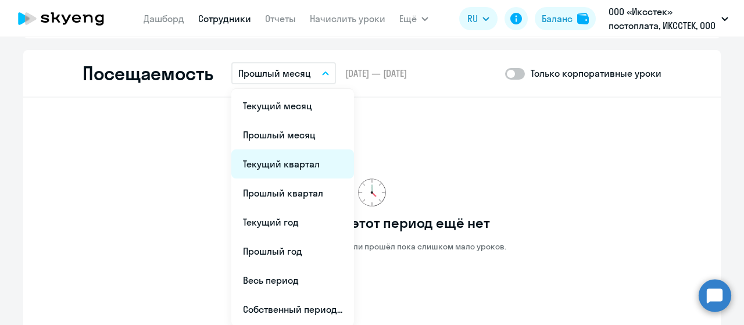
click at [296, 169] on li "Текущий квартал" at bounding box center [292, 163] width 123 height 29
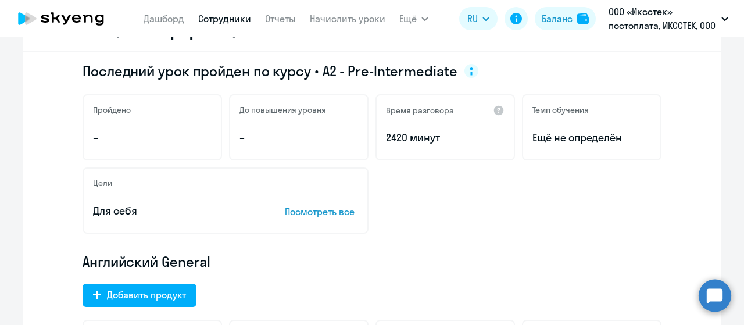
scroll to position [0, 0]
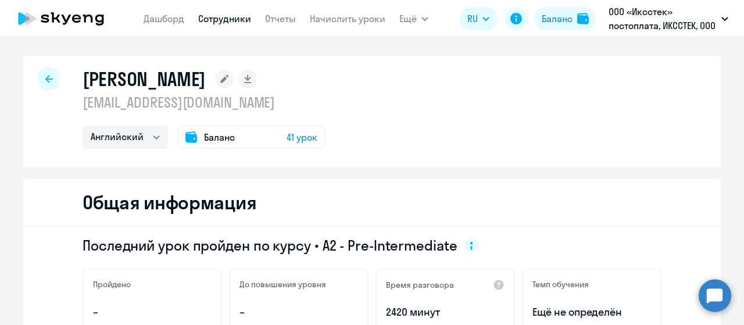
drag, startPoint x: 83, startPoint y: 81, endPoint x: 228, endPoint y: 84, distance: 145.9
click at [206, 84] on h1 "[PERSON_NAME]" at bounding box center [144, 78] width 123 height 23
copy h1 "[PERSON_NAME]"
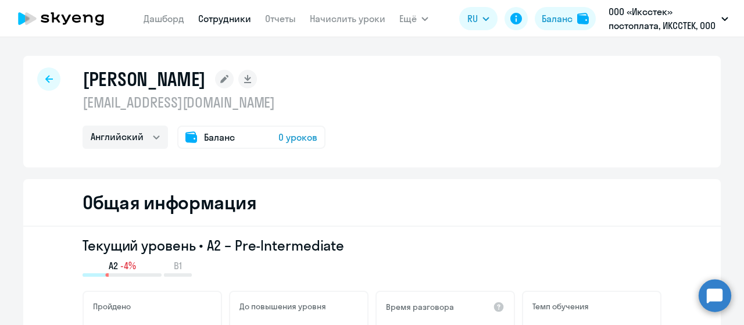
select select "english"
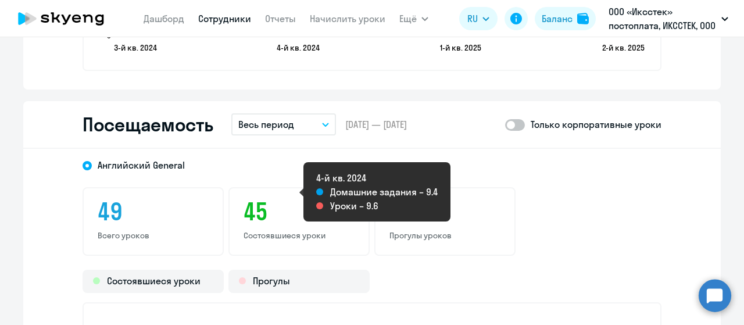
scroll to position [1511, 0]
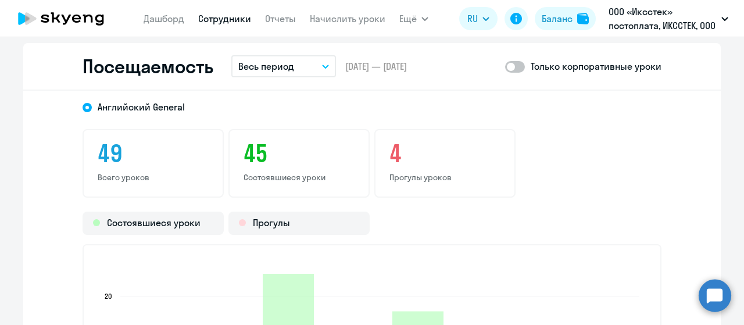
click at [290, 64] on button "Весь период" at bounding box center [283, 66] width 105 height 22
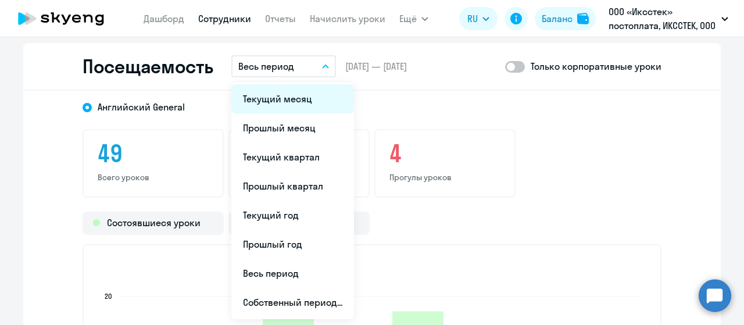
click at [284, 102] on li "Текущий месяц" at bounding box center [292, 98] width 123 height 29
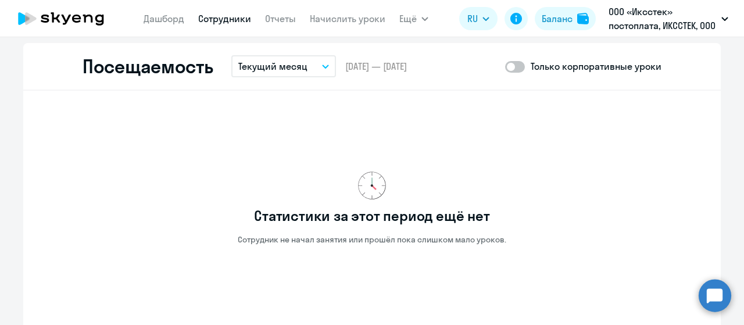
click at [303, 63] on button "Текущий месяц" at bounding box center [283, 66] width 105 height 22
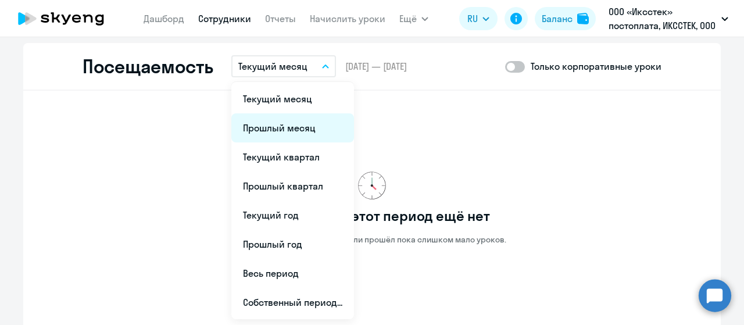
click at [288, 121] on li "Прошлый месяц" at bounding box center [292, 127] width 123 height 29
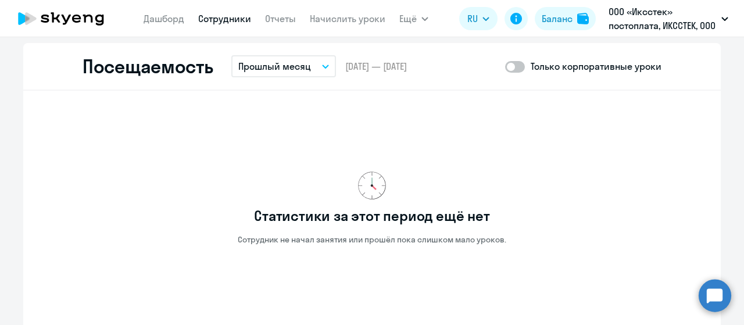
click at [309, 68] on button "Прошлый месяц" at bounding box center [283, 66] width 105 height 22
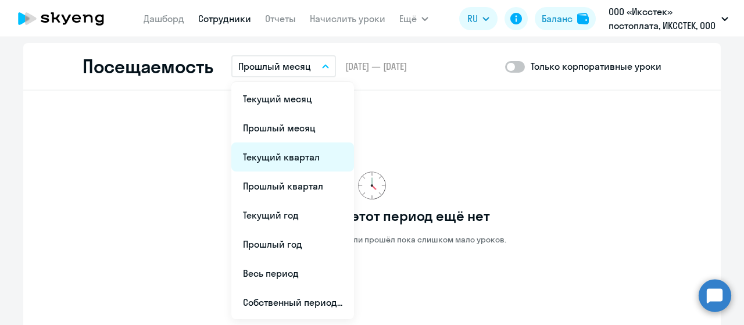
click at [284, 162] on li "Текущий квартал" at bounding box center [292, 156] width 123 height 29
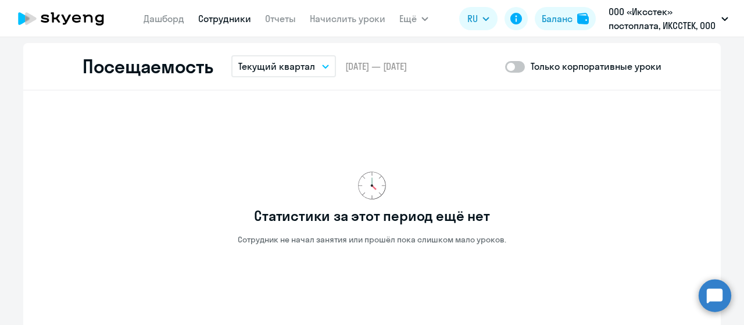
drag, startPoint x: 320, startPoint y: 63, endPoint x: 316, endPoint y: 92, distance: 29.9
click at [319, 63] on button "Текущий квартал" at bounding box center [283, 66] width 105 height 22
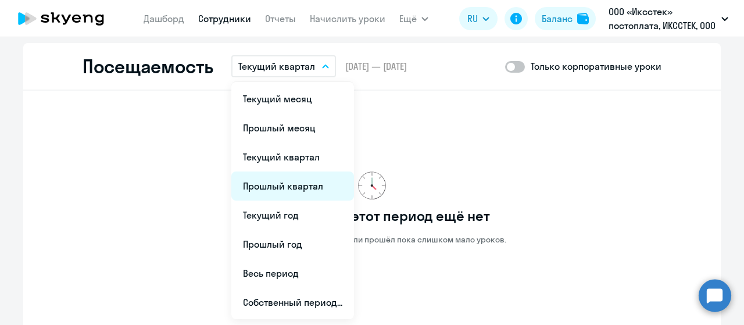
click at [295, 179] on li "Прошлый квартал" at bounding box center [292, 185] width 123 height 29
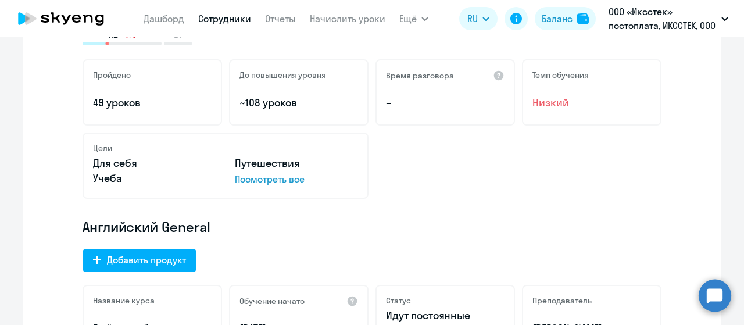
scroll to position [0, 0]
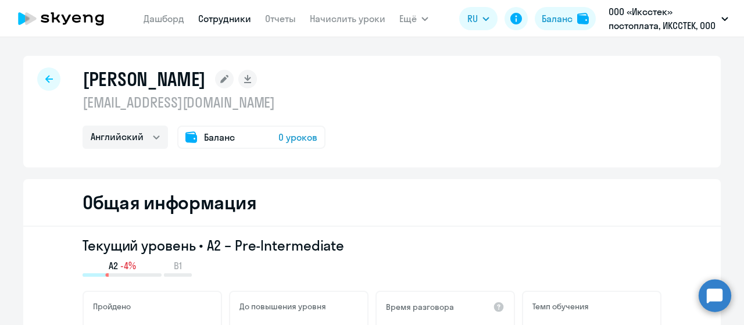
drag, startPoint x: 80, startPoint y: 78, endPoint x: 245, endPoint y: 80, distance: 165.6
click at [206, 80] on h1 "Пелевин Станислав" at bounding box center [144, 78] width 123 height 23
copy h1 "Пелевин Станислав"
click at [447, 118] on div "Пелевин Станислав slpeach@yandex.ru Английский Баланс 0 уроков" at bounding box center [371, 112] width 697 height 112
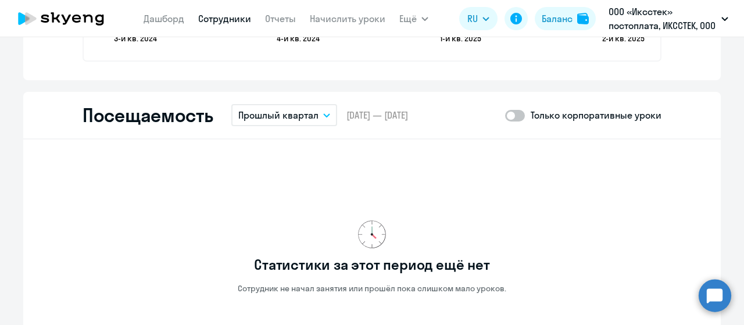
scroll to position [1395, 0]
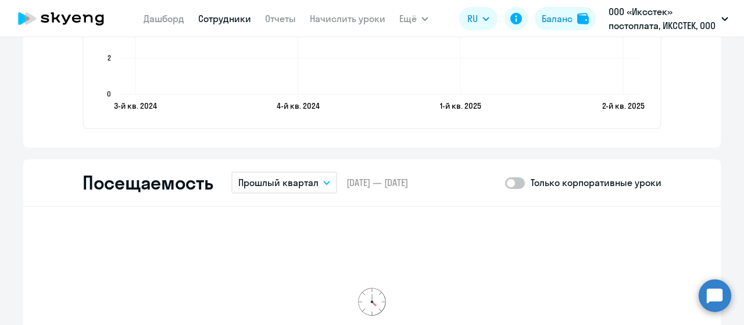
click at [295, 187] on p "Прошлый квартал" at bounding box center [278, 182] width 80 height 14
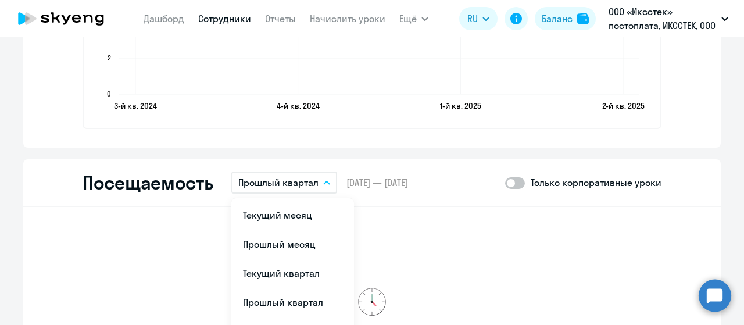
click at [444, 228] on div "Статистики за этот период ещё нет Сотрудник не начал занятия или прошёл пока сл…" at bounding box center [372, 324] width 579 height 216
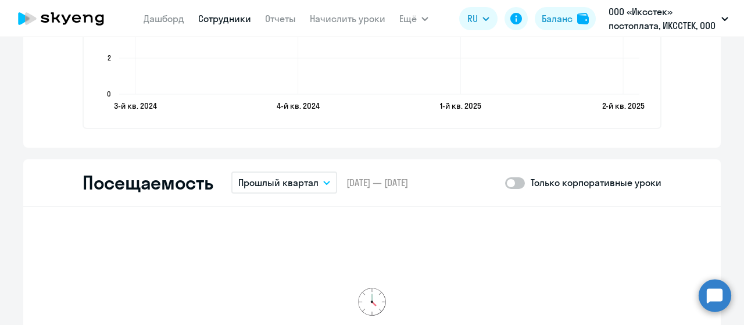
click at [298, 184] on p "Прошлый квартал" at bounding box center [278, 182] width 80 height 14
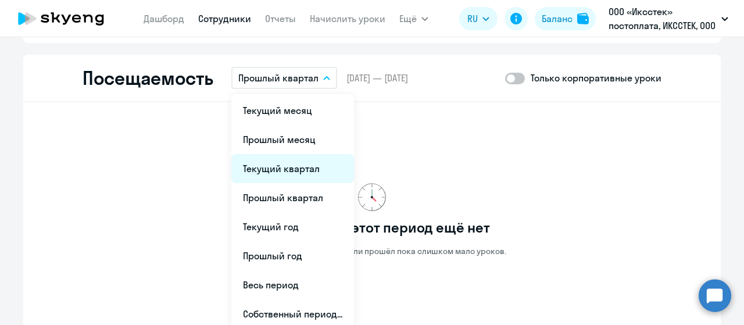
scroll to position [1511, 0]
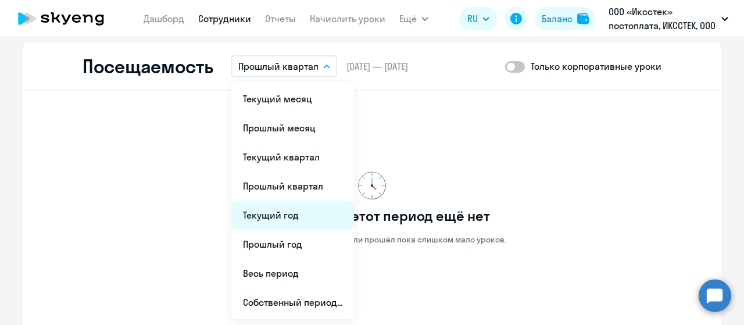
click at [282, 213] on li "Текущий год" at bounding box center [292, 214] width 123 height 29
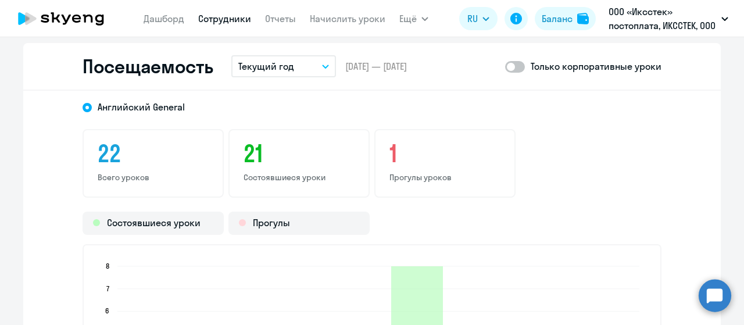
click at [302, 53] on div "Посещаемость Текущий год Текущий месяц Прошлый месяц Текущий квартал Прошлый кв…" at bounding box center [371, 67] width 697 height 48
click at [310, 73] on button "Текущий год" at bounding box center [283, 66] width 105 height 22
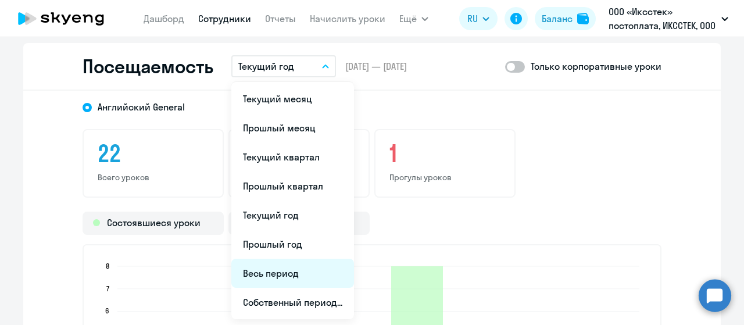
click at [281, 275] on li "Весь период" at bounding box center [292, 273] width 123 height 29
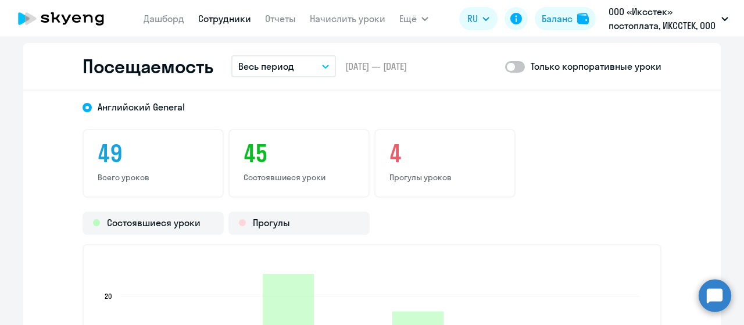
click at [316, 64] on button "Весь период" at bounding box center [283, 66] width 105 height 22
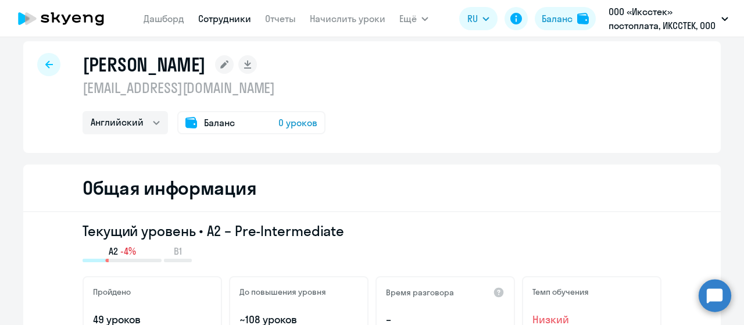
scroll to position [0, 0]
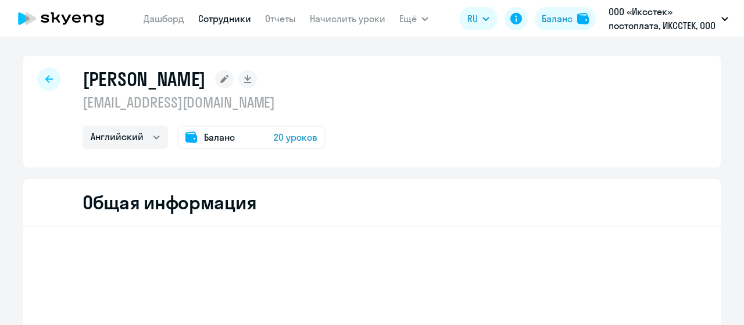
select select "english"
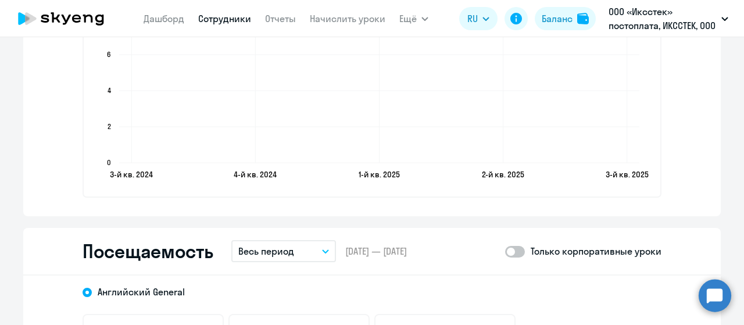
scroll to position [1453, 0]
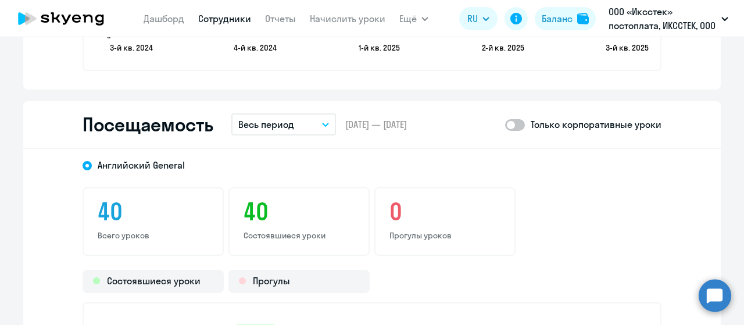
click at [293, 127] on button "Весь период" at bounding box center [283, 124] width 105 height 22
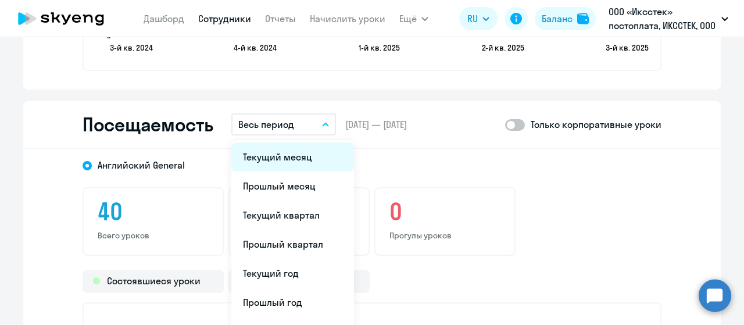
click at [280, 164] on li "Текущий месяц" at bounding box center [292, 156] width 123 height 29
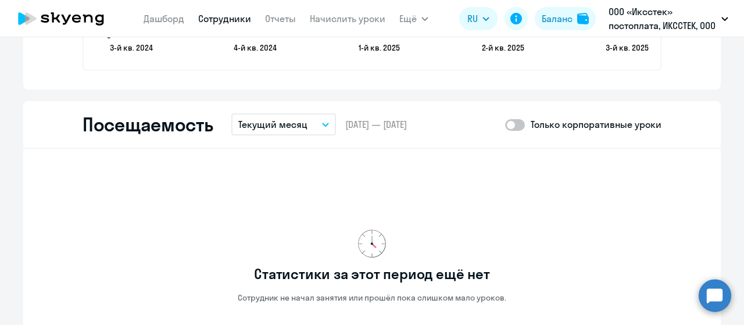
click at [304, 125] on button "Текущий месяц" at bounding box center [283, 124] width 105 height 22
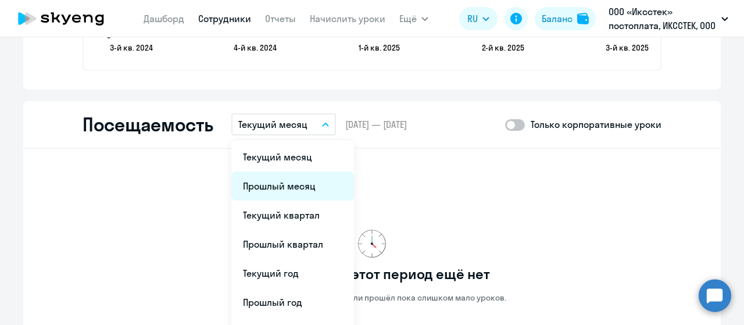
click at [281, 184] on li "Прошлый месяц" at bounding box center [292, 185] width 123 height 29
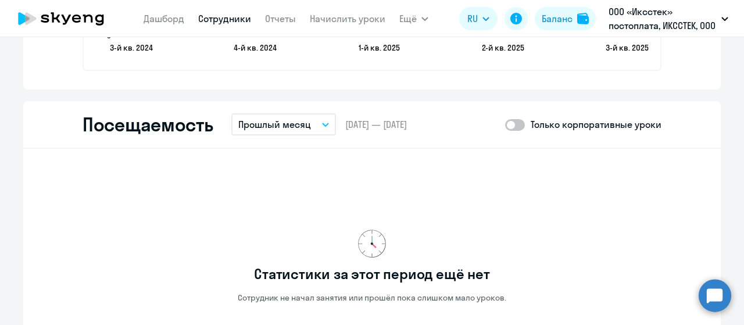
click at [311, 128] on button "Прошлый месяц" at bounding box center [283, 124] width 105 height 22
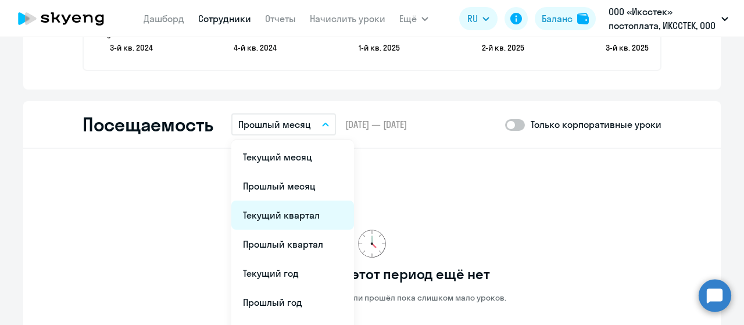
click at [276, 211] on li "Текущий квартал" at bounding box center [292, 214] width 123 height 29
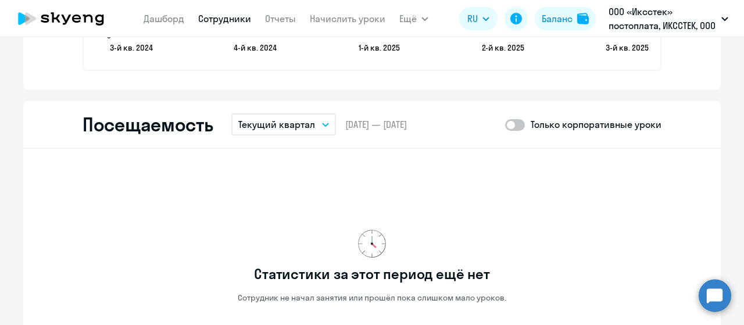
click at [321, 120] on button "Текущий квартал" at bounding box center [283, 124] width 105 height 22
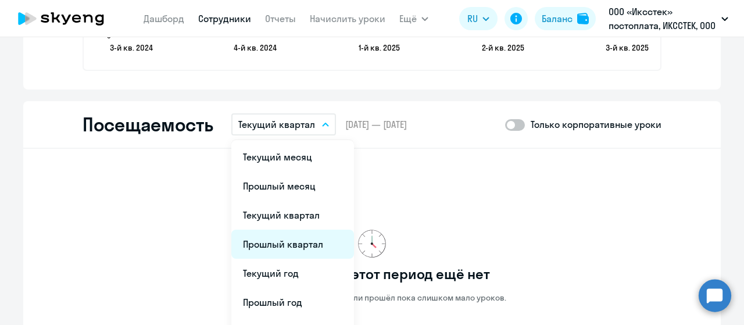
click at [278, 235] on li "Прошлый квартал" at bounding box center [292, 244] width 123 height 29
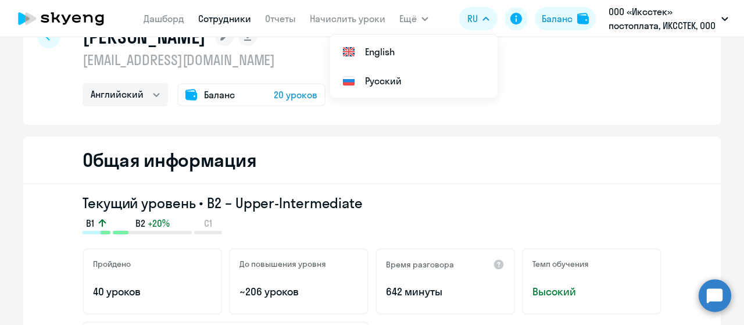
scroll to position [0, 0]
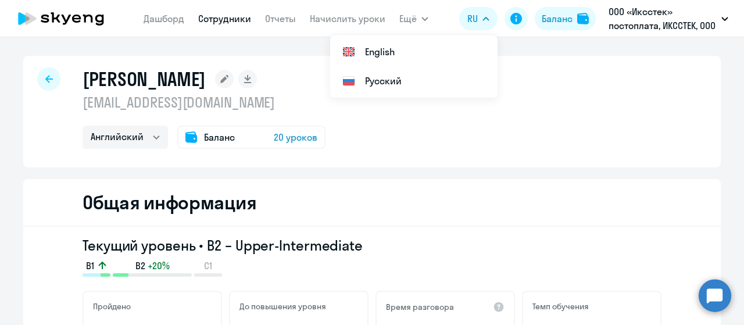
click at [38, 78] on div at bounding box center [48, 78] width 23 height 23
click at [51, 80] on div at bounding box center [48, 78] width 23 height 23
click at [48, 80] on icon at bounding box center [49, 79] width 8 height 8
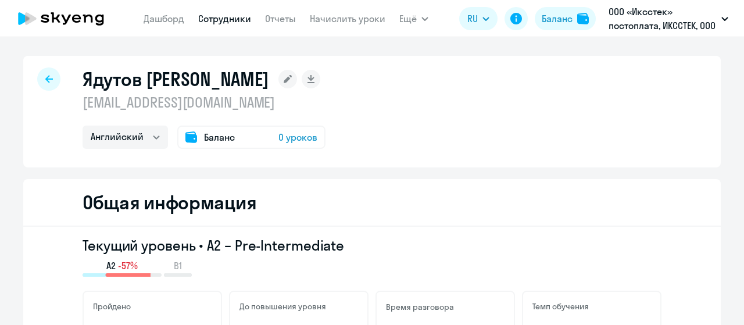
select select "english"
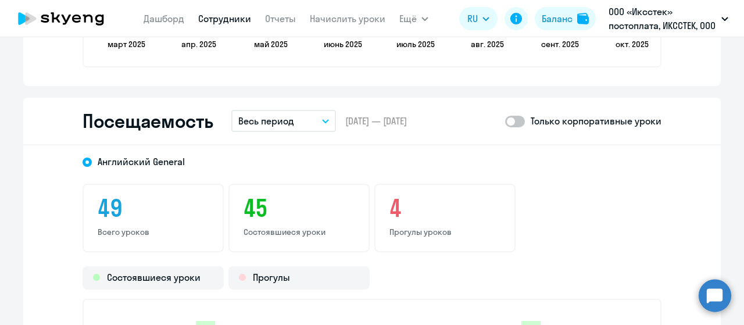
scroll to position [1395, 0]
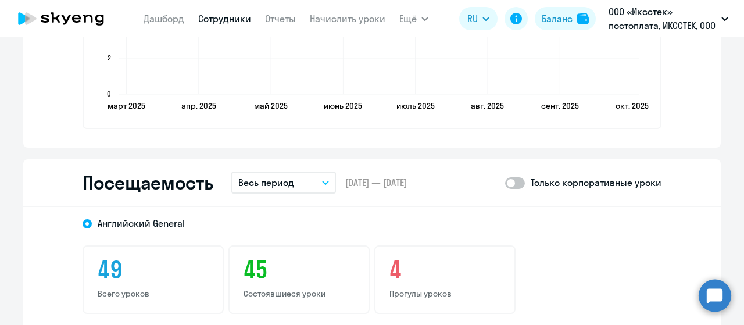
click at [299, 182] on button "Весь период" at bounding box center [283, 182] width 105 height 22
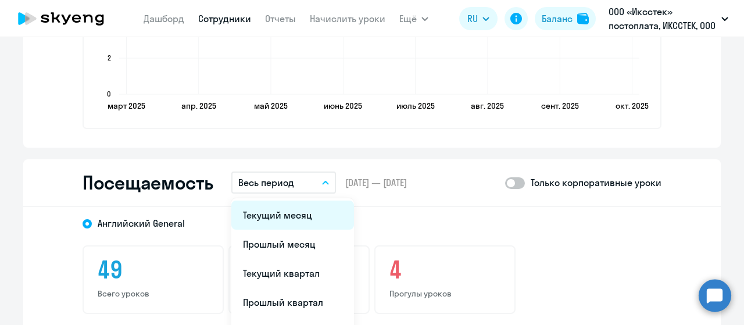
click at [285, 219] on li "Текущий месяц" at bounding box center [292, 214] width 123 height 29
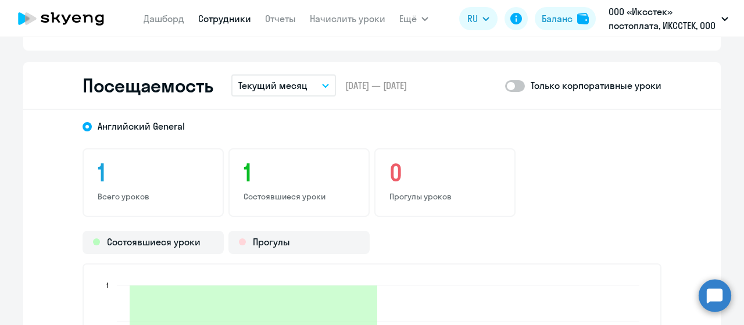
scroll to position [1511, 0]
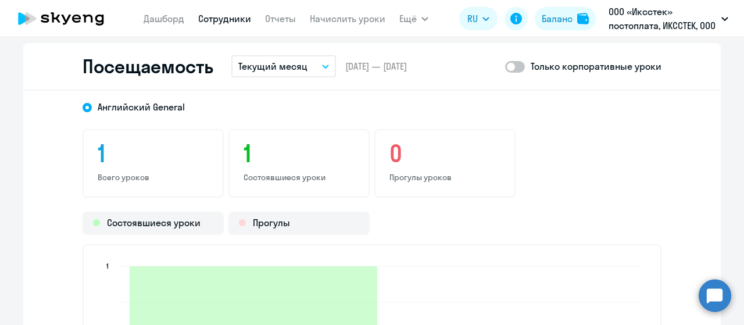
click at [308, 70] on button "Текущий месяц" at bounding box center [283, 66] width 105 height 22
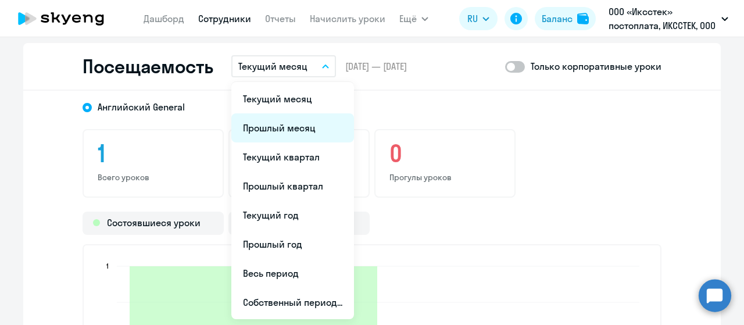
click at [280, 135] on li "Прошлый месяц" at bounding box center [292, 127] width 123 height 29
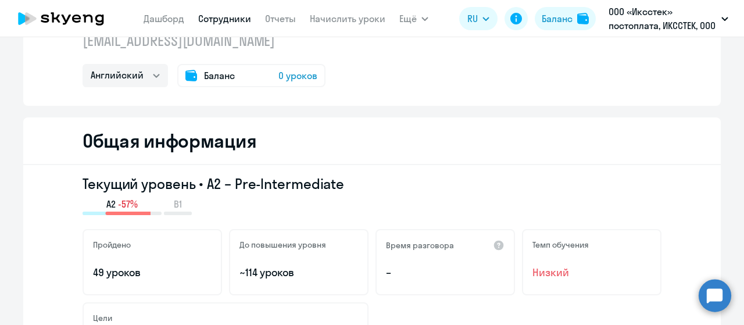
scroll to position [0, 0]
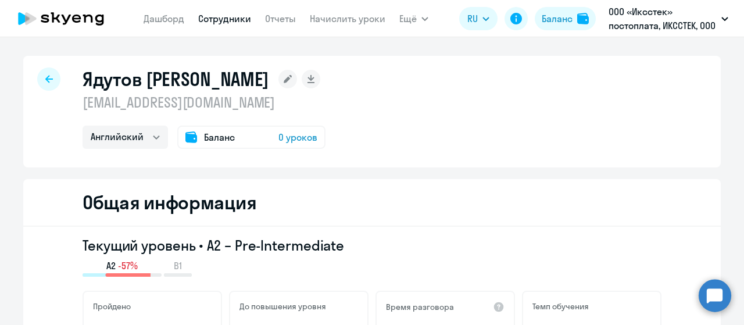
click at [46, 81] on icon at bounding box center [49, 79] width 8 height 8
click at [46, 80] on icon at bounding box center [49, 79] width 8 height 8
click at [45, 76] on icon at bounding box center [49, 79] width 8 height 8
click at [53, 81] on div at bounding box center [48, 78] width 23 height 23
click at [45, 80] on icon at bounding box center [49, 79] width 8 height 8
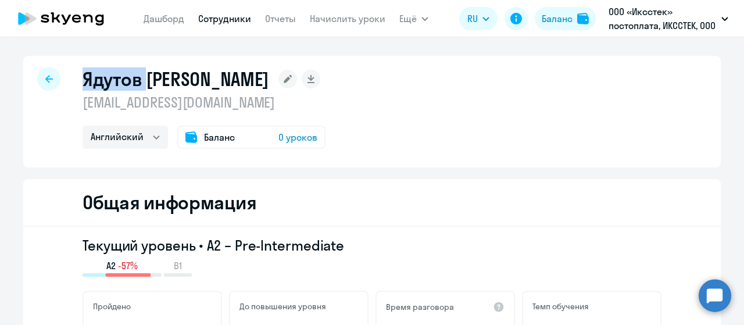
click at [45, 80] on icon at bounding box center [49, 79] width 8 height 8
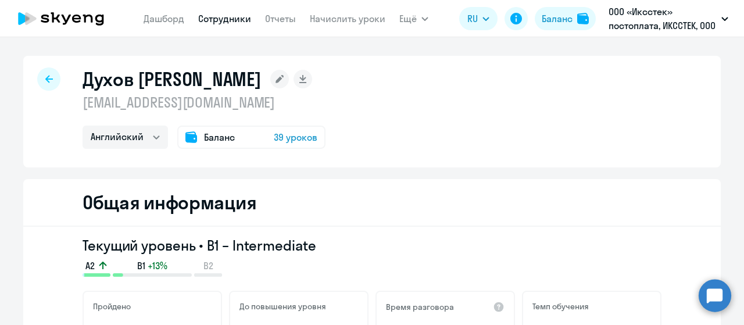
select select "english"
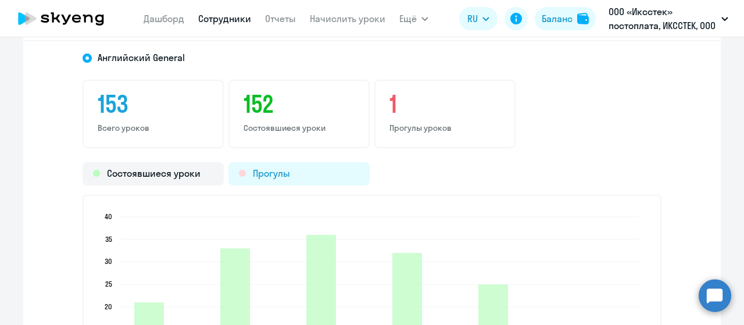
scroll to position [1453, 0]
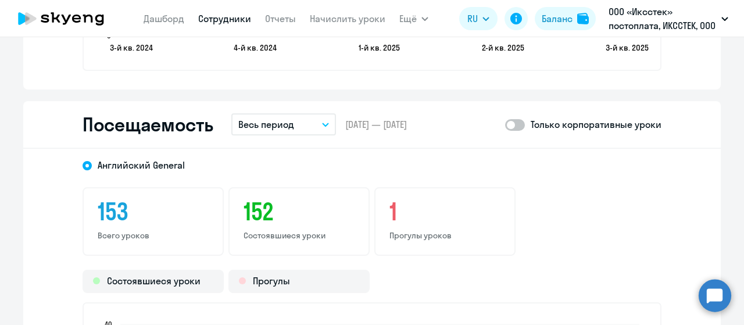
click at [310, 123] on button "Весь период" at bounding box center [283, 124] width 105 height 22
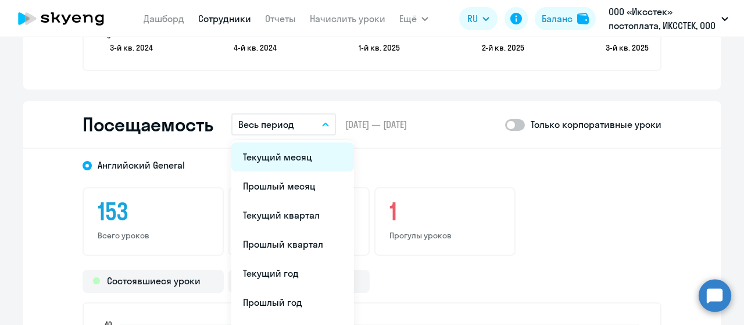
click at [291, 162] on li "Текущий месяц" at bounding box center [292, 156] width 123 height 29
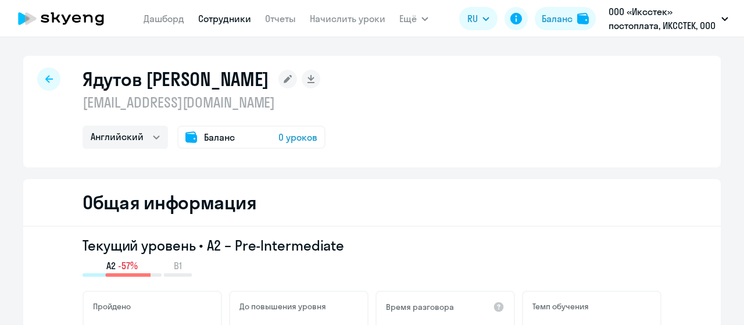
select select "english"
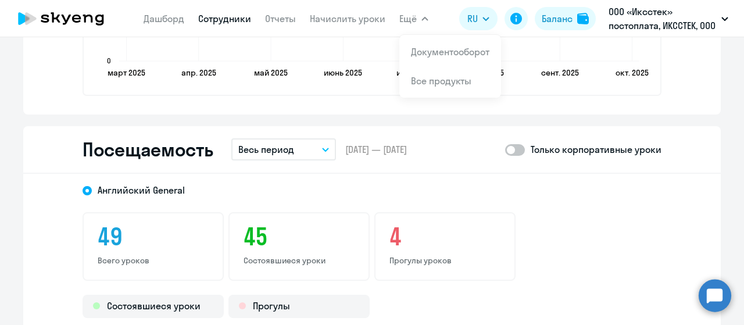
scroll to position [1453, 0]
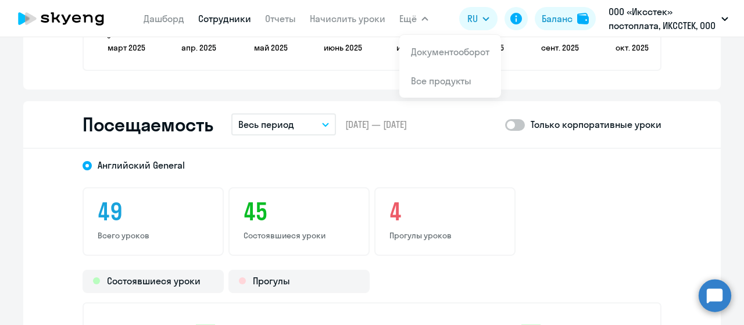
click at [316, 120] on button "Весь период" at bounding box center [283, 124] width 105 height 22
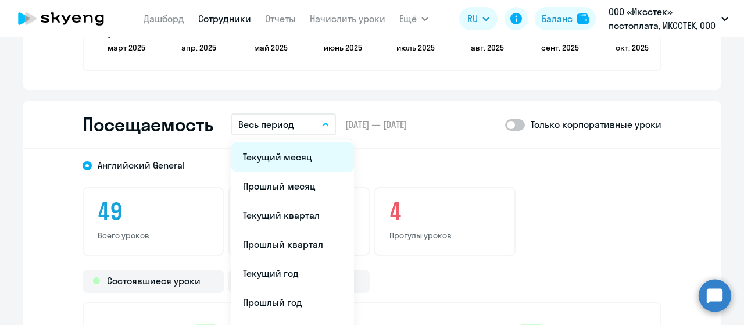
click at [297, 154] on li "Текущий месяц" at bounding box center [292, 156] width 123 height 29
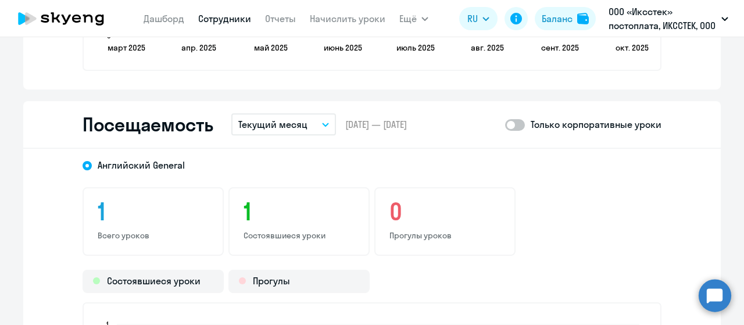
click at [320, 118] on button "Текущий месяц" at bounding box center [283, 124] width 105 height 22
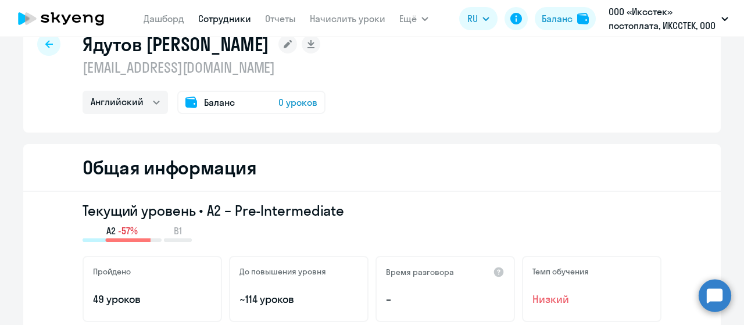
scroll to position [0, 0]
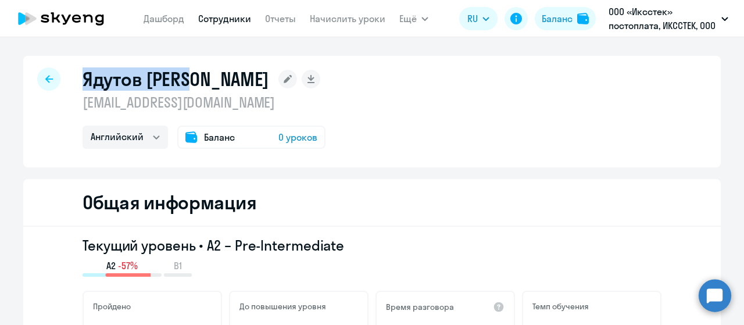
drag, startPoint x: 83, startPoint y: 76, endPoint x: 195, endPoint y: 87, distance: 113.2
click at [195, 87] on h1 "Ядутов Вадим" at bounding box center [176, 78] width 187 height 23
copy h1 "Ядутов Вадим"
click at [48, 77] on div at bounding box center [48, 78] width 23 height 23
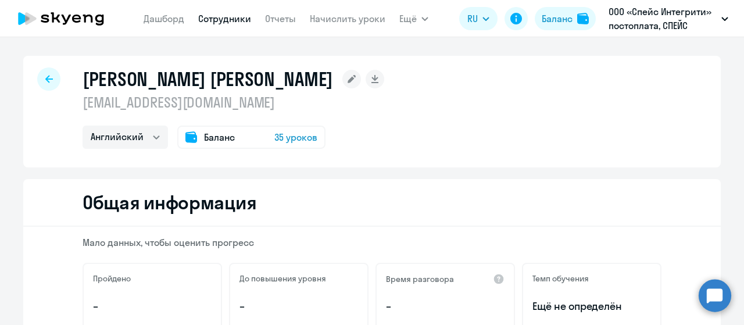
select select "english"
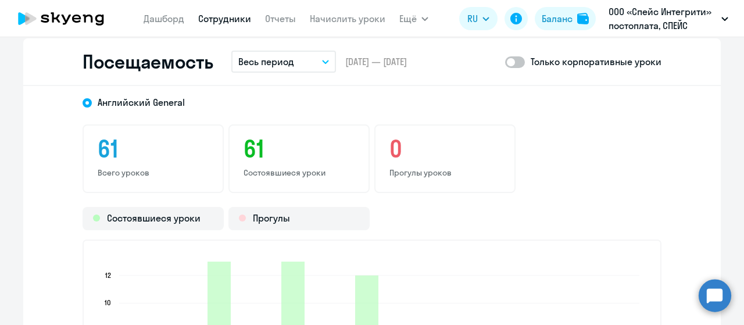
scroll to position [1336, 0]
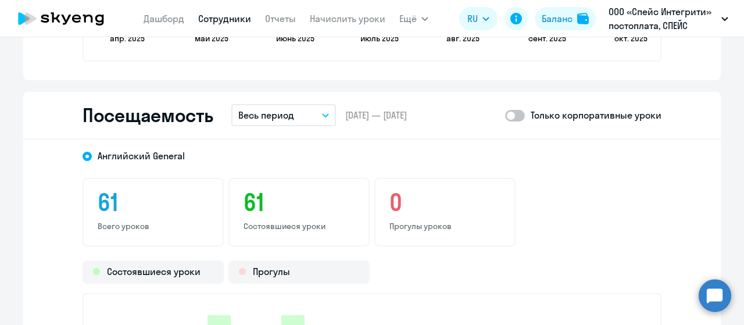
click at [314, 114] on button "Весь период" at bounding box center [283, 115] width 105 height 22
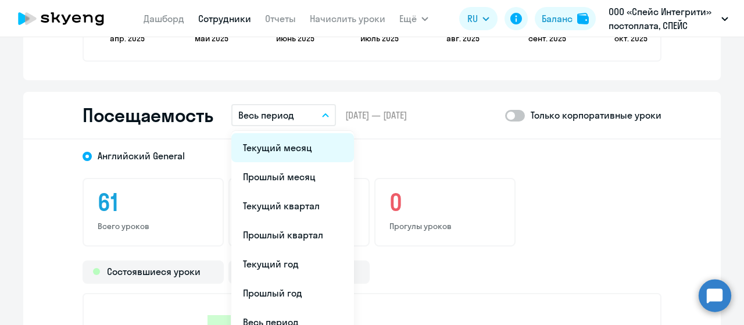
click at [294, 157] on li "Текущий месяц" at bounding box center [292, 147] width 123 height 29
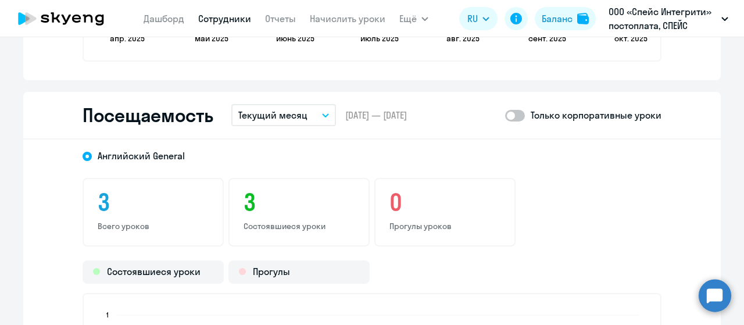
click at [311, 113] on button "Текущий месяц" at bounding box center [283, 115] width 105 height 22
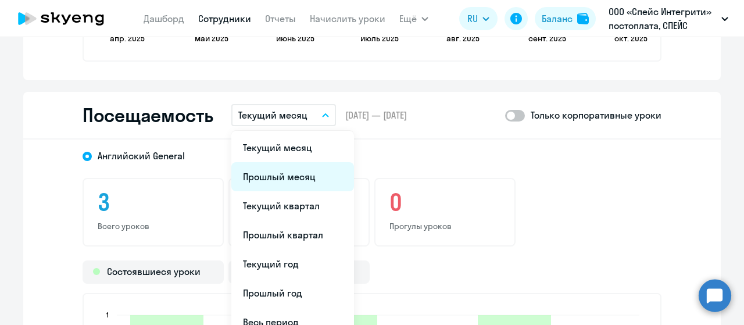
click at [281, 178] on li "Прошлый месяц" at bounding box center [292, 176] width 123 height 29
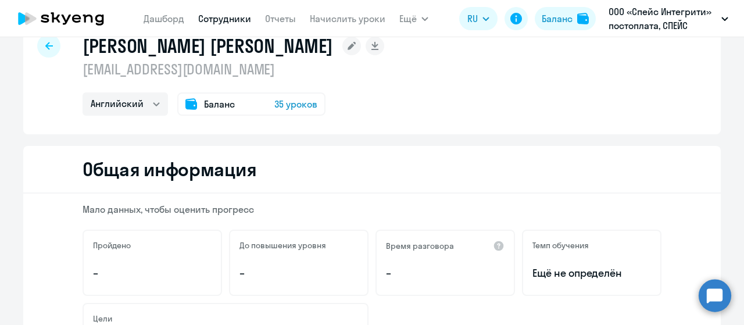
scroll to position [0, 0]
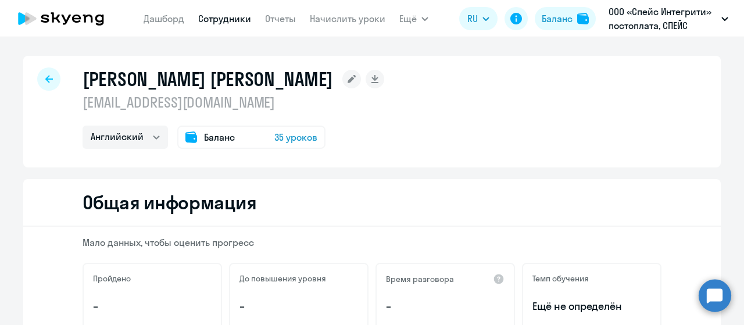
click at [52, 78] on div at bounding box center [48, 78] width 23 height 23
click at [45, 78] on icon at bounding box center [49, 79] width 8 height 8
click at [48, 81] on icon at bounding box center [49, 79] width 8 height 8
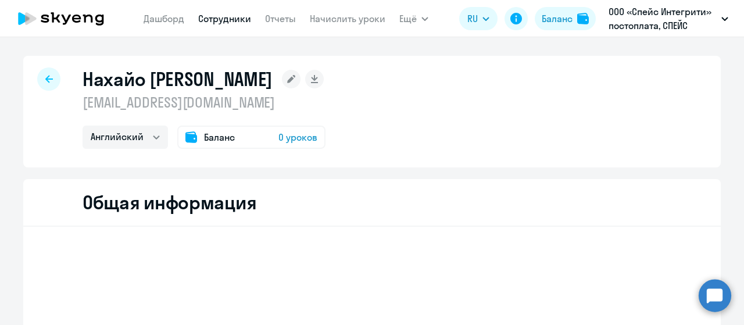
select select "english"
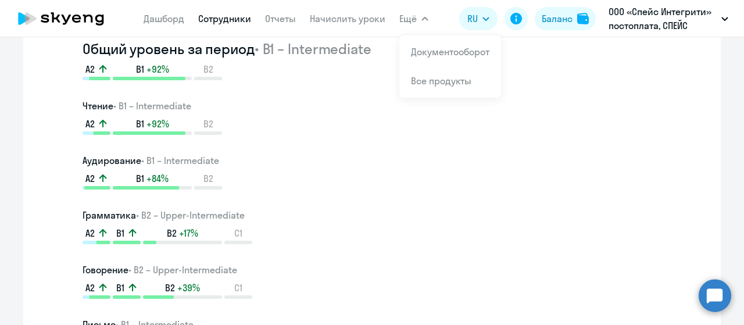
scroll to position [697, 0]
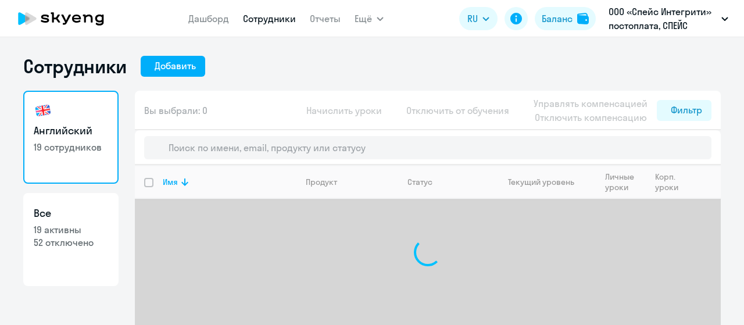
select select "30"
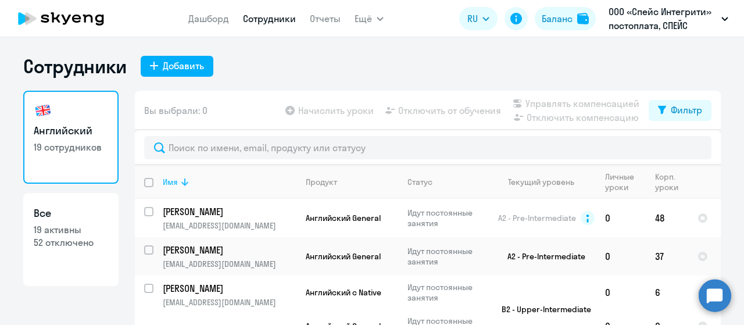
click at [178, 180] on icon at bounding box center [185, 182] width 14 height 14
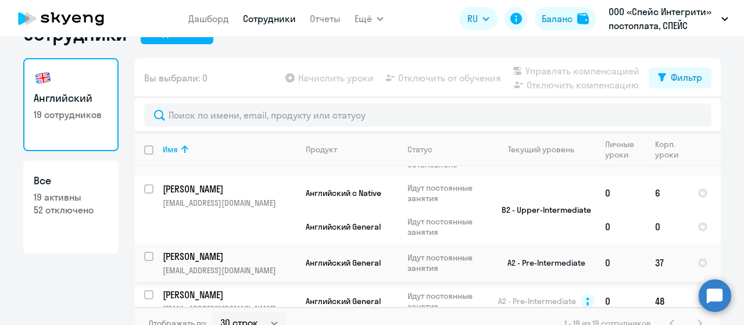
scroll to position [46, 0]
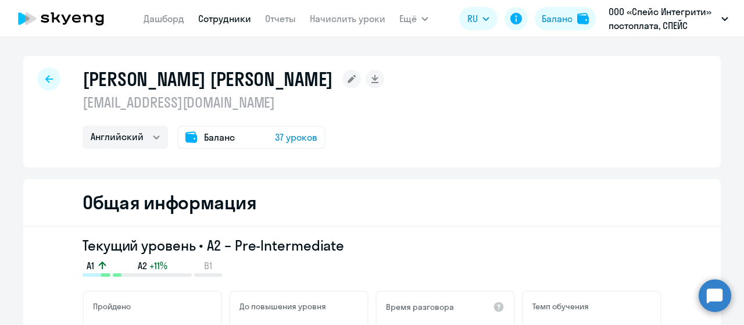
select select "english"
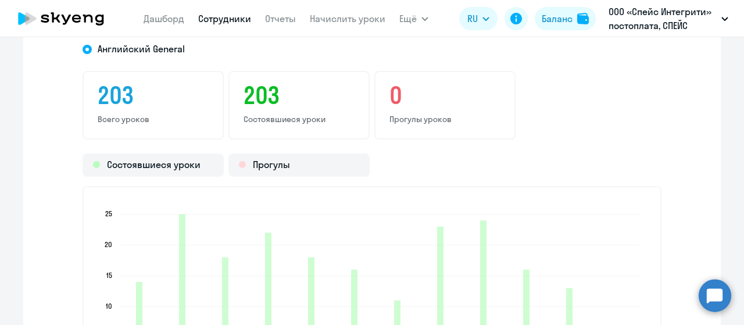
scroll to position [1395, 0]
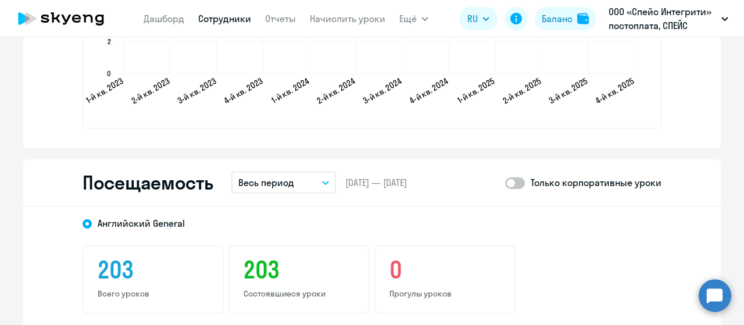
click at [303, 188] on button "Весь период" at bounding box center [283, 182] width 105 height 22
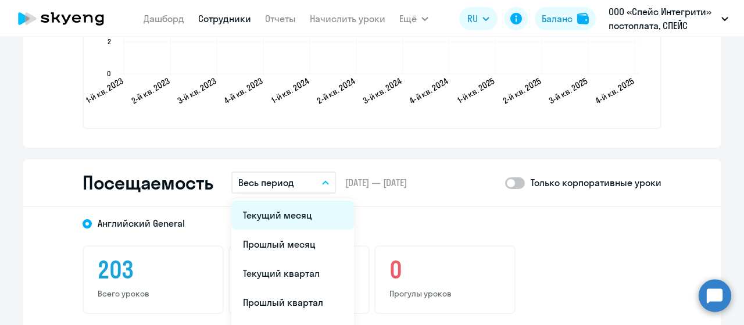
click at [290, 218] on li "Текущий месяц" at bounding box center [292, 214] width 123 height 29
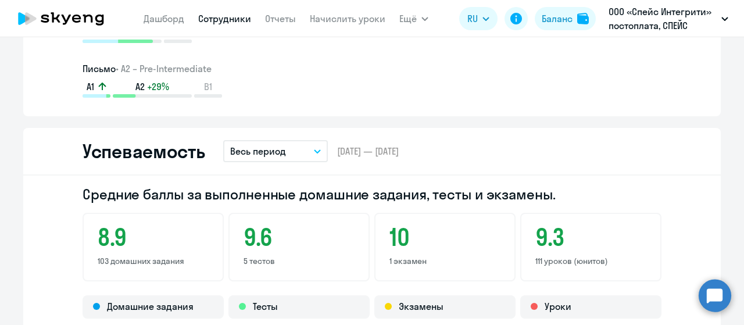
scroll to position [0, 0]
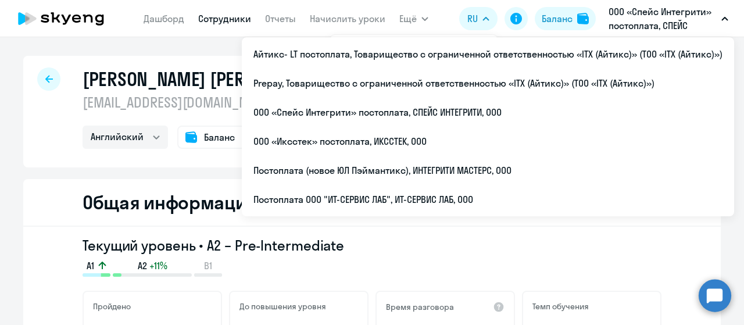
click at [40, 80] on div at bounding box center [48, 78] width 23 height 23
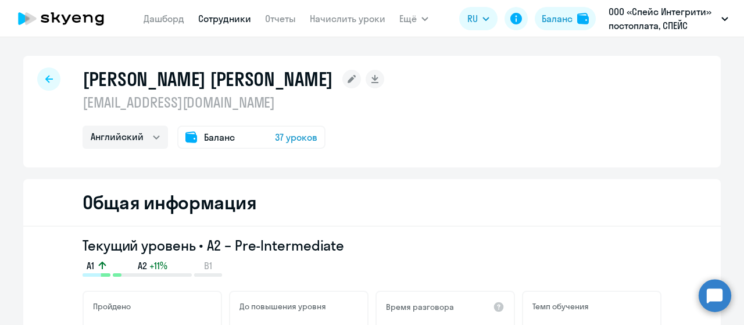
click at [45, 77] on icon at bounding box center [49, 79] width 8 height 8
